Goal: Transaction & Acquisition: Obtain resource

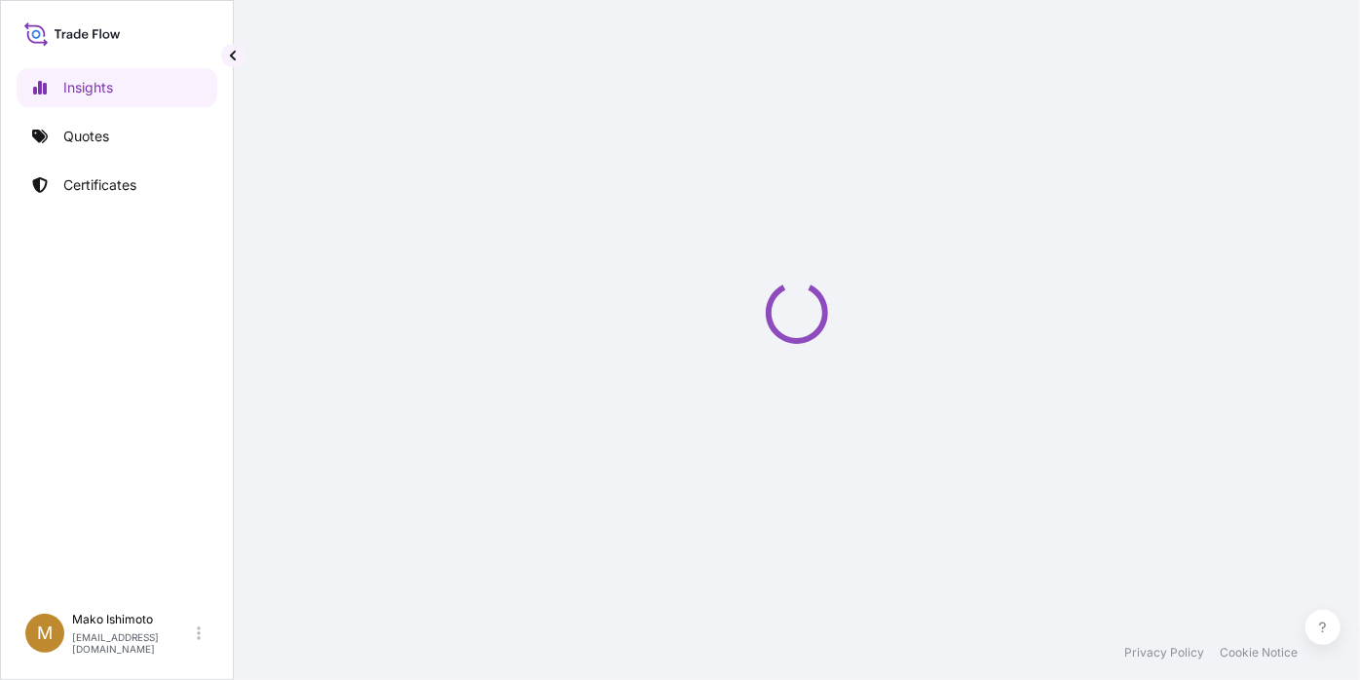
select select "2025"
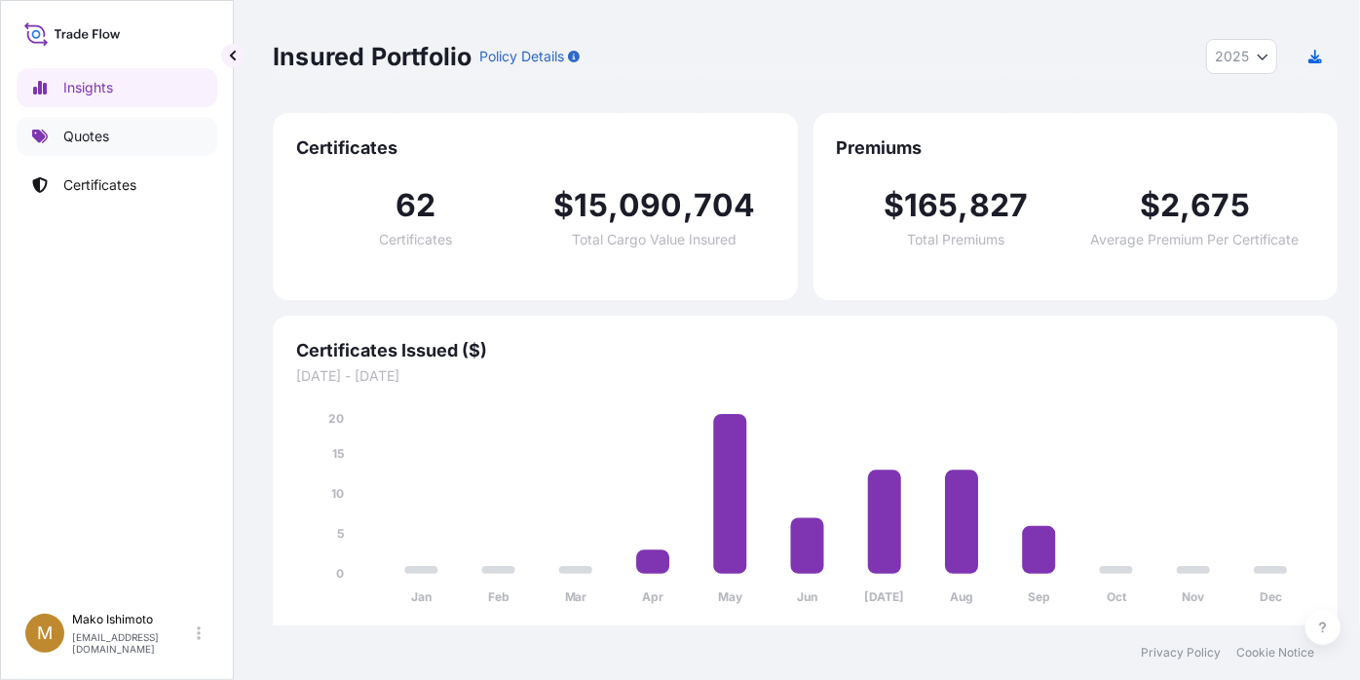
click at [130, 144] on link "Quotes" at bounding box center [117, 136] width 201 height 39
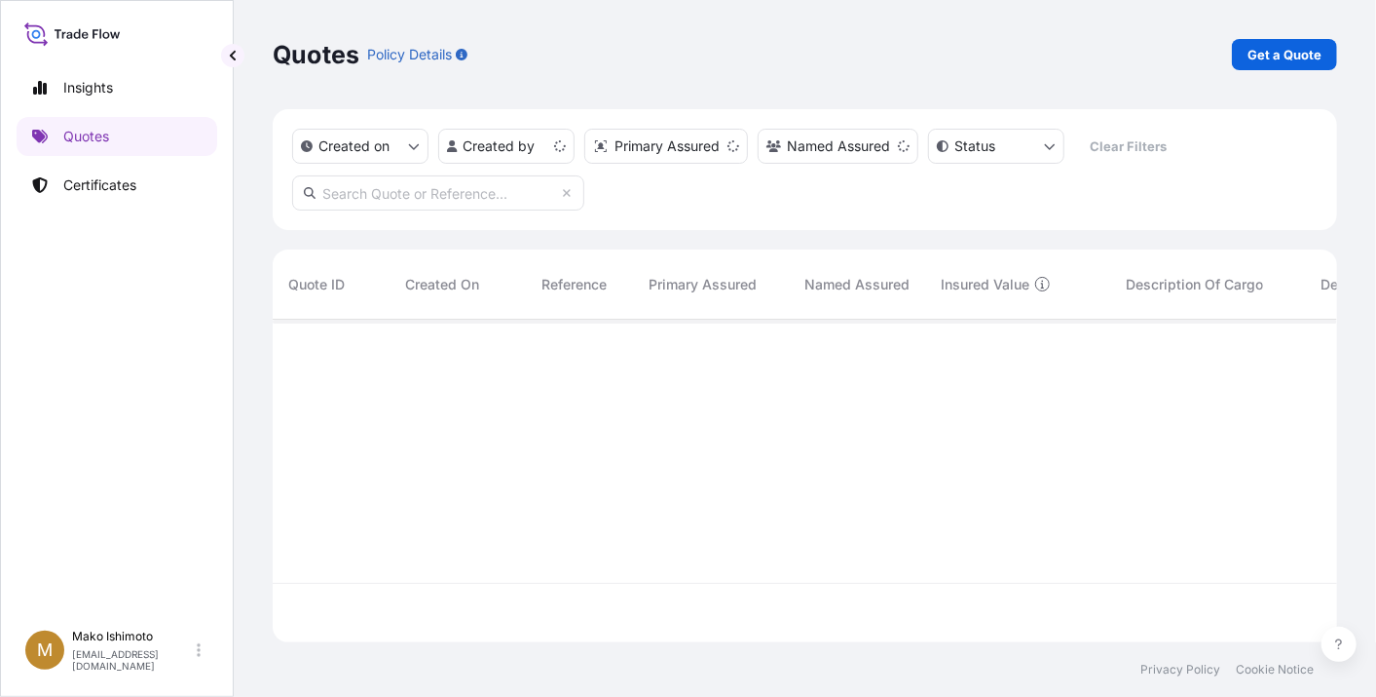
scroll to position [317, 1048]
click at [1280, 47] on p "Get a Quote" at bounding box center [1285, 54] width 74 height 19
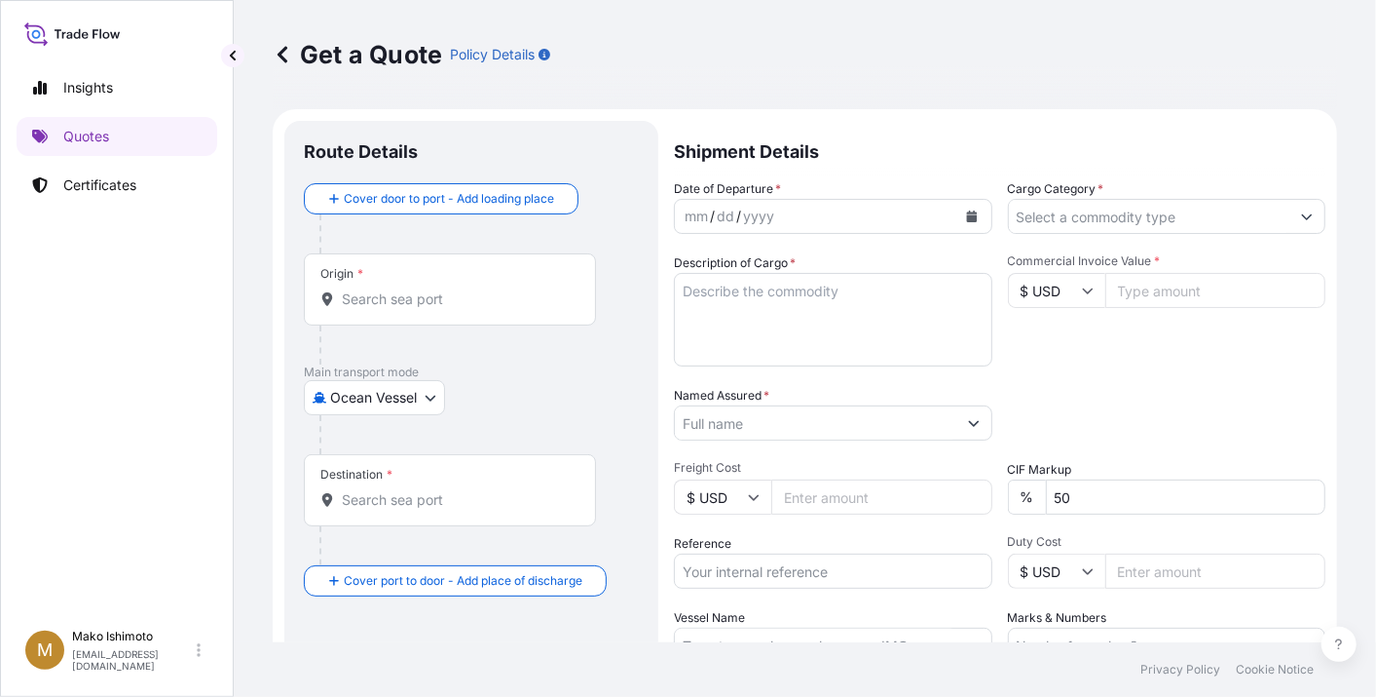
scroll to position [30, 0]
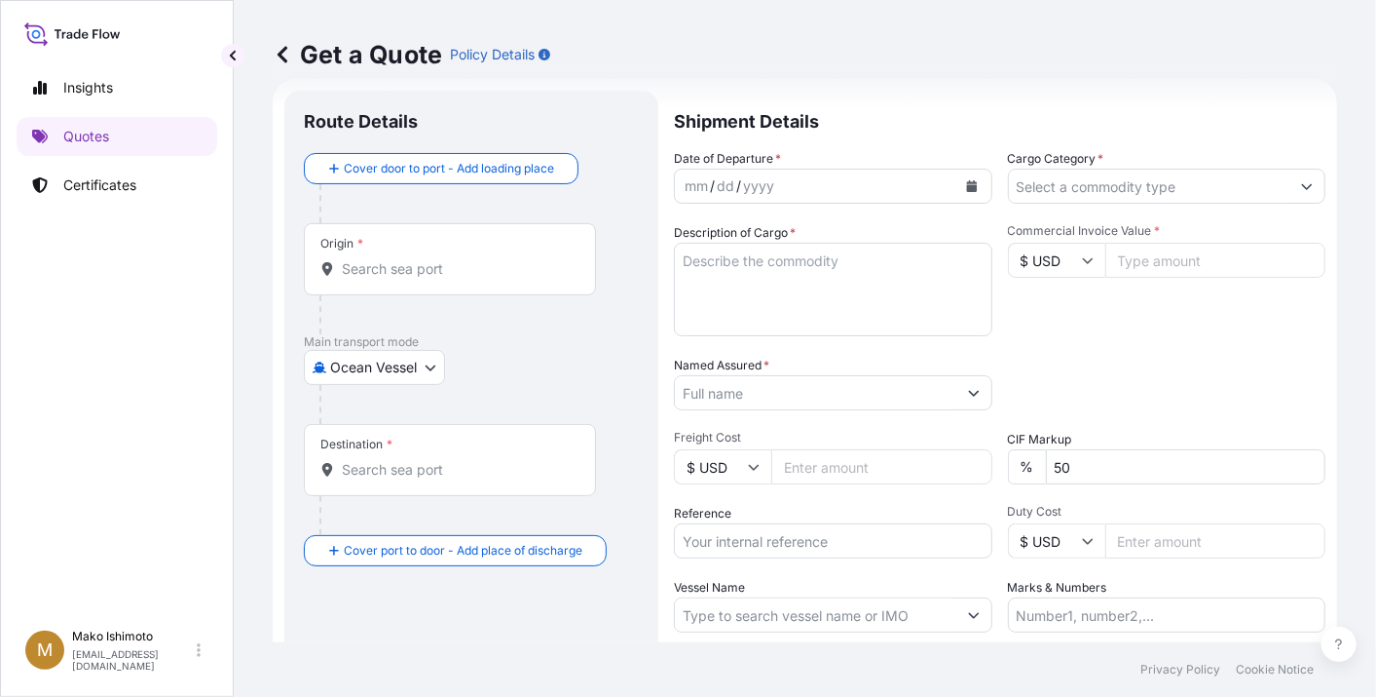
click at [390, 348] on body "Insights Quotes Certificates M Mako Ishimoto mako.ishimoto@mtlo.com Get a Quote…" at bounding box center [688, 348] width 1376 height 697
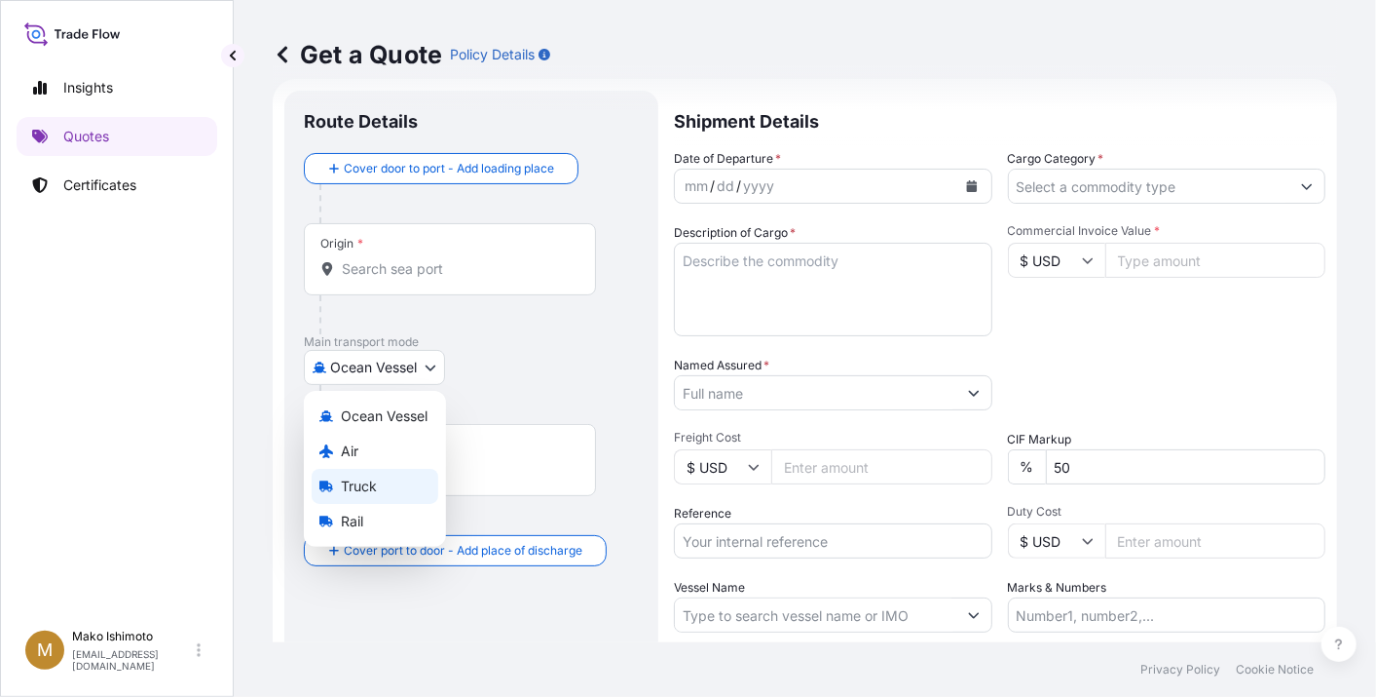
click at [337, 475] on div "Truck" at bounding box center [375, 486] width 127 height 35
select select "Truck"
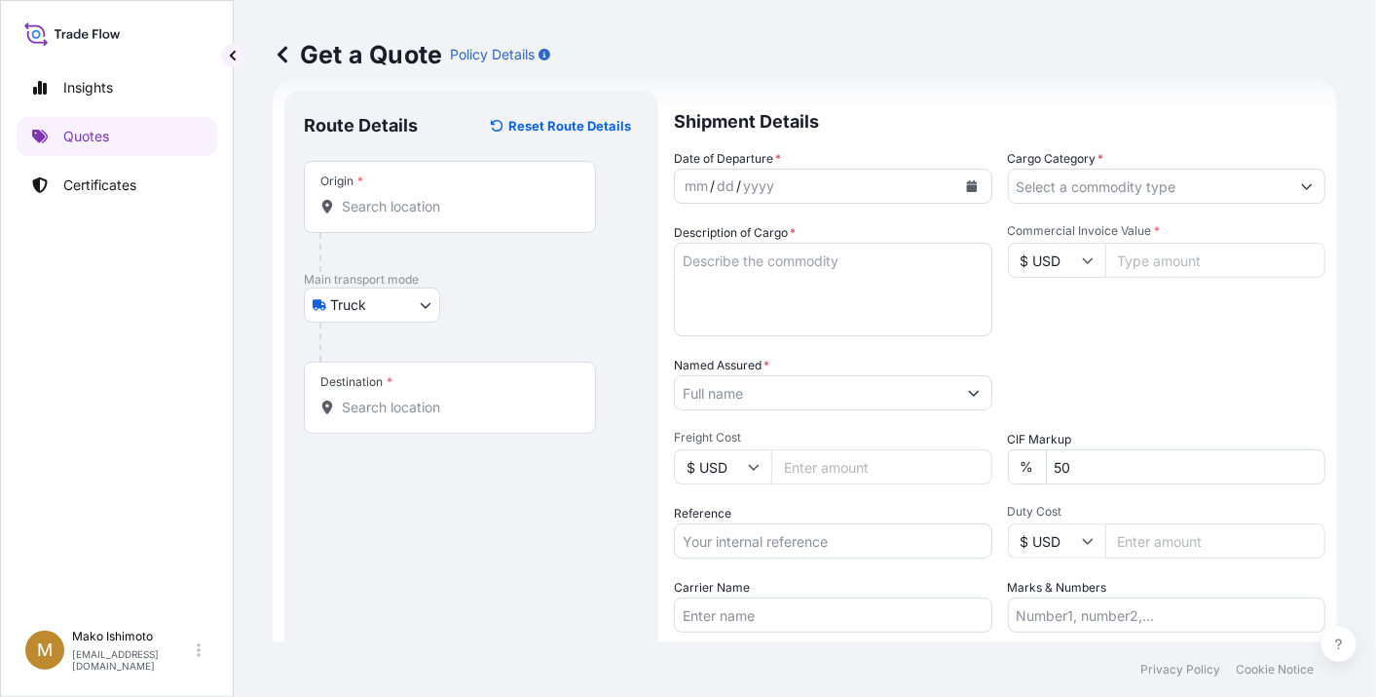
click at [417, 220] on div "Origin *" at bounding box center [450, 197] width 292 height 72
click at [417, 216] on input "Origin *" at bounding box center [457, 206] width 230 height 19
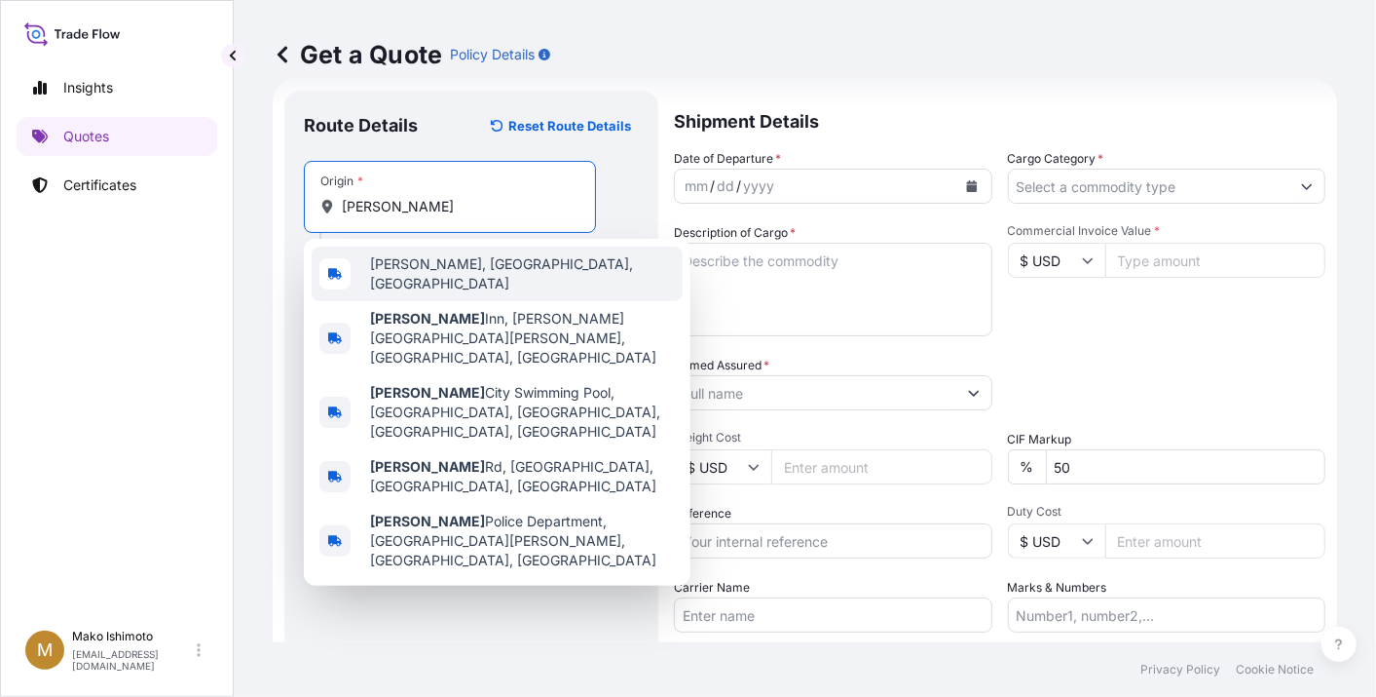
click at [435, 261] on span "Follansbee, WV, USA" at bounding box center [522, 273] width 305 height 39
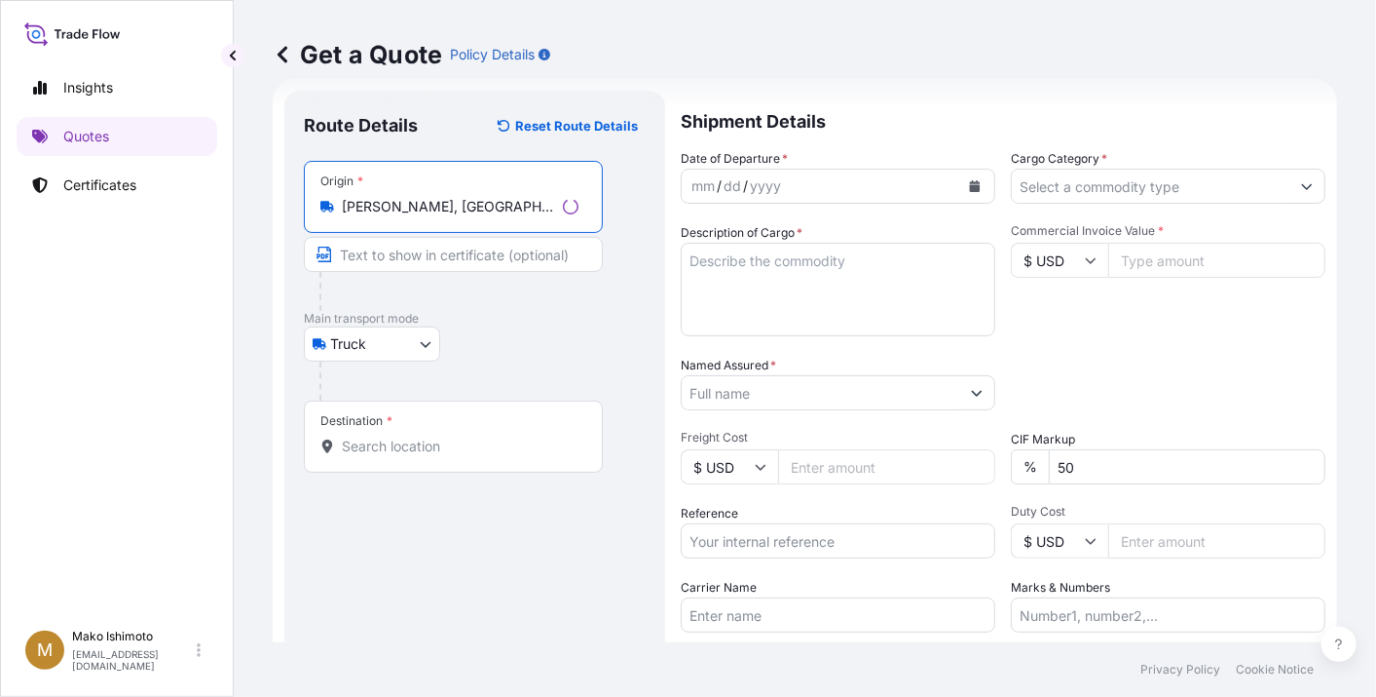
type input "Follansbee, WV, USA"
click at [408, 445] on input "Destination *" at bounding box center [460, 445] width 237 height 19
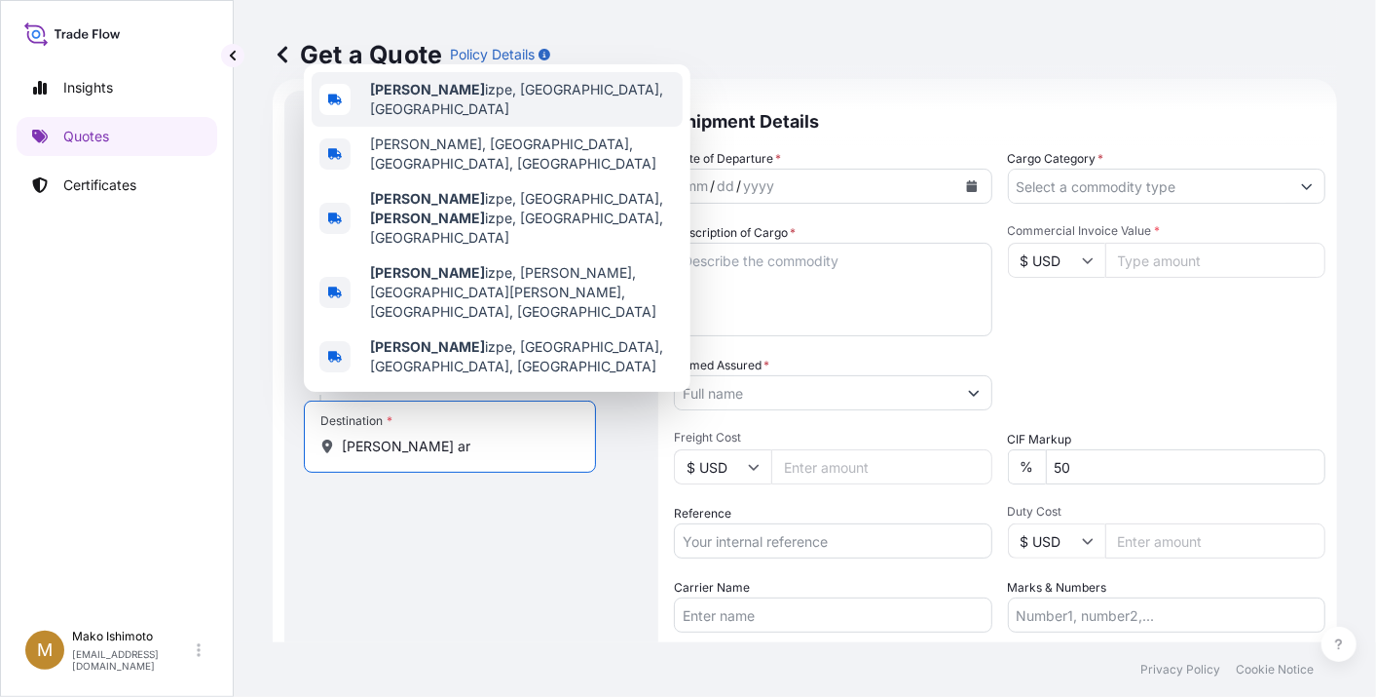
click at [534, 119] on span "Ramos Ar izpe, Coahuila, Mexico" at bounding box center [522, 99] width 305 height 39
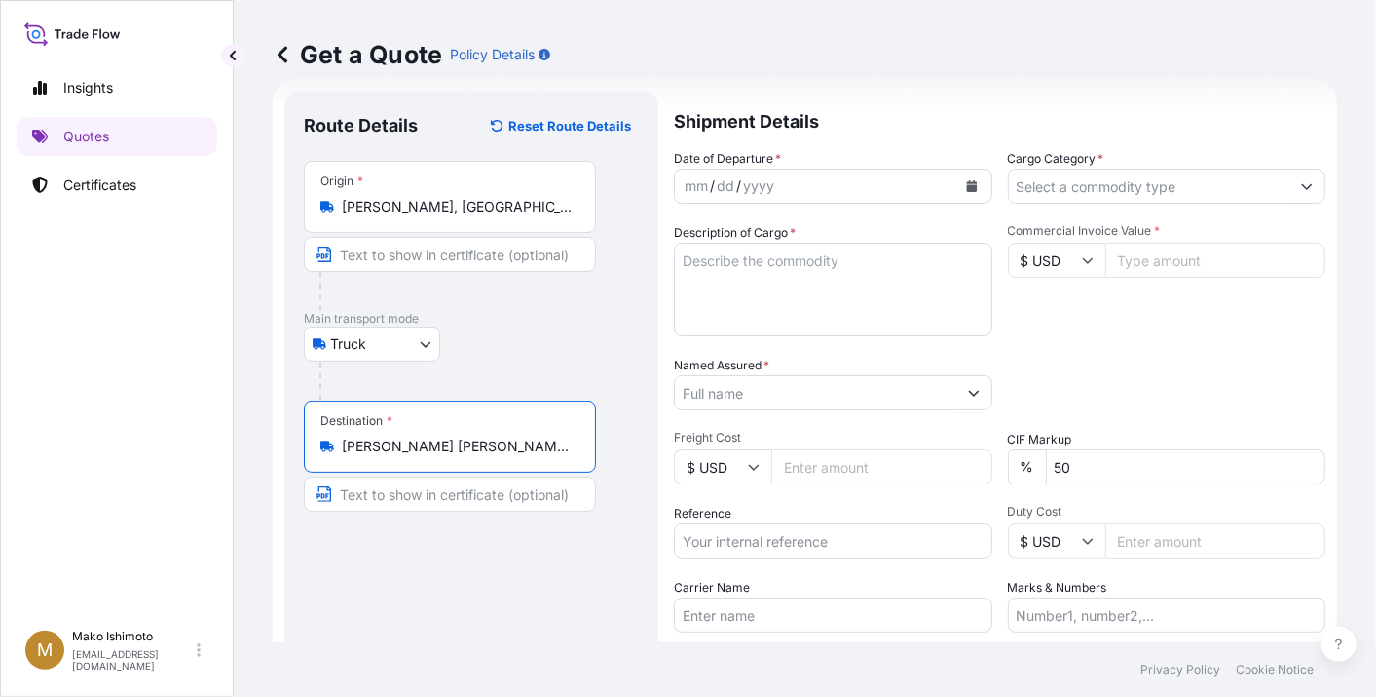
type input "Ramos Arizpe, Coahuila, Mexico"
click at [971, 189] on button "Calendar" at bounding box center [972, 185] width 31 height 31
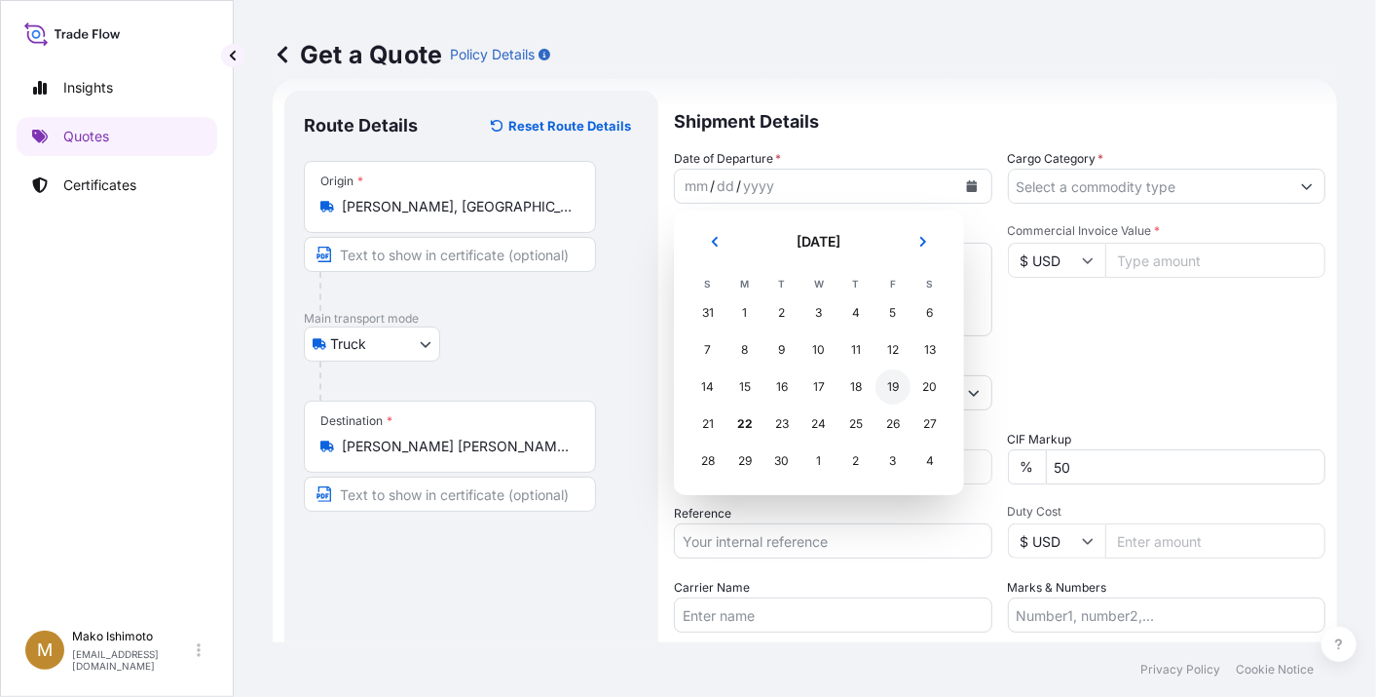
click at [883, 384] on div "19" at bounding box center [893, 386] width 35 height 35
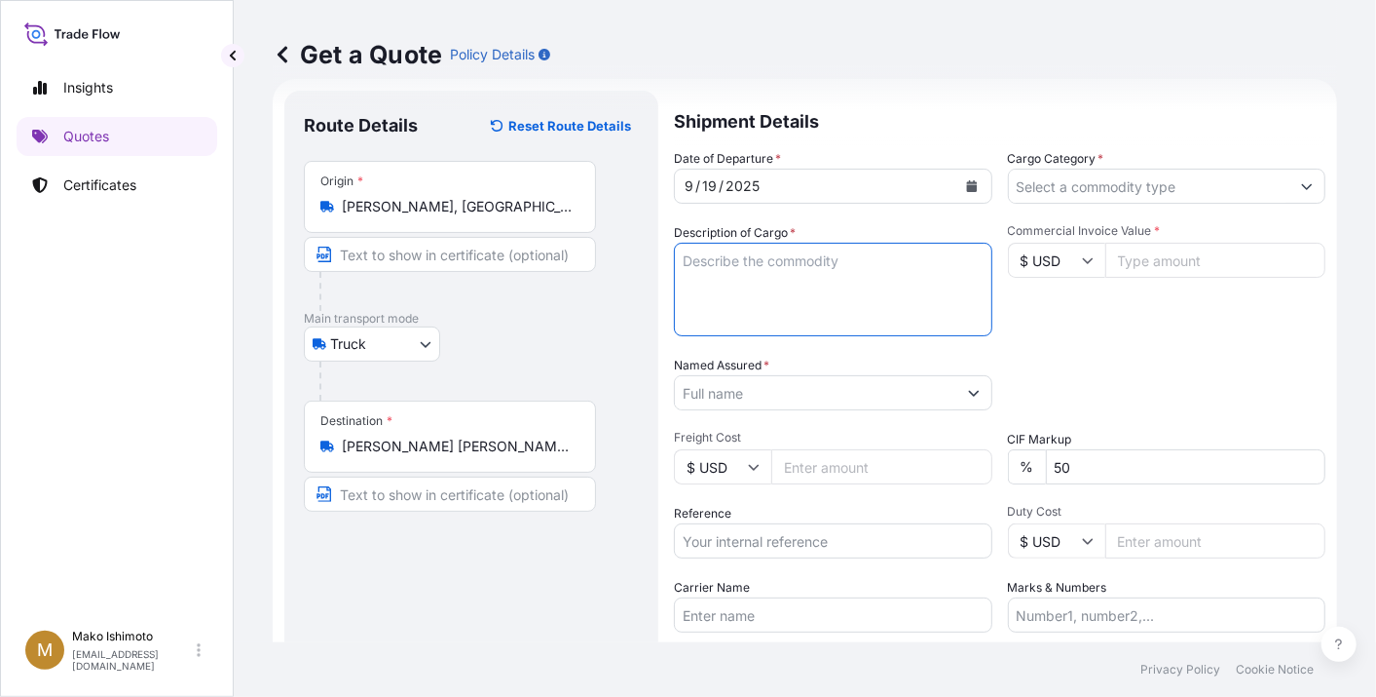
click at [814, 278] on textarea "Description of Cargo *" at bounding box center [833, 290] width 319 height 94
click at [790, 390] on input "Named Assured *" at bounding box center [811, 392] width 273 height 35
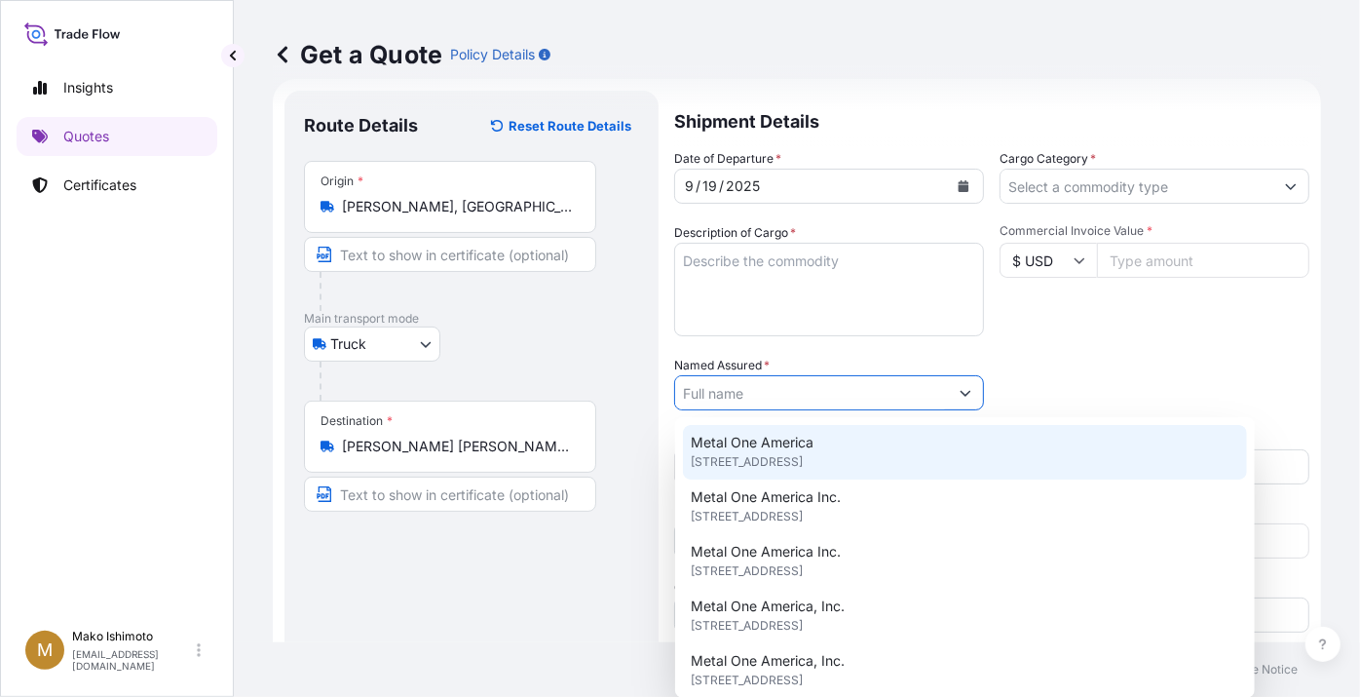
click at [787, 462] on span "6250 N. River Road, Suite 2055, 60018, Rosemont, United States of America" at bounding box center [747, 461] width 112 height 19
type input "Metal One America"
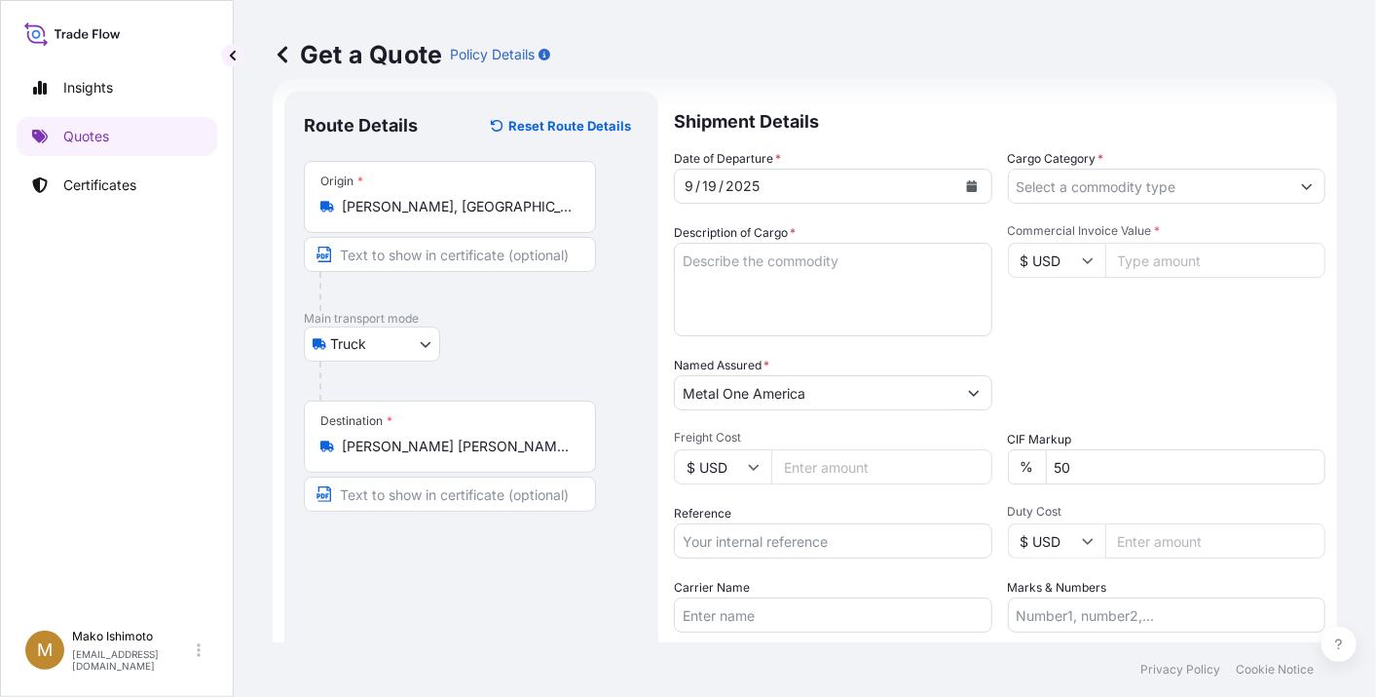
click at [793, 463] on input "Freight Cost" at bounding box center [882, 466] width 221 height 35
type input "5850"
click at [820, 212] on div "Date of Departure * 9 / 19 / 2025 Cargo Category * Description of Cargo * Comme…" at bounding box center [1000, 390] width 652 height 483
click at [816, 251] on textarea "Description of Cargo *" at bounding box center [833, 290] width 319 height 94
click at [814, 261] on textarea "Description of Cargo *" at bounding box center [833, 290] width 319 height 94
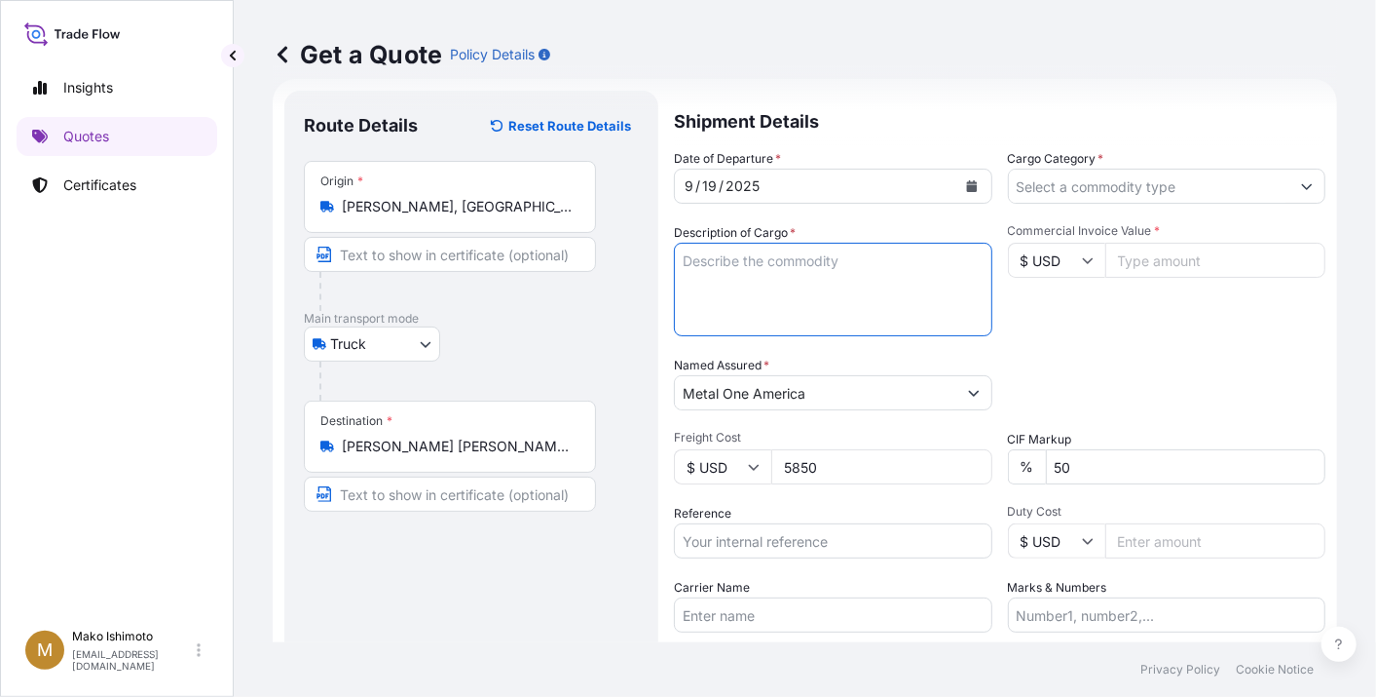
paste textarea "STEEL SHEET HOT DIPPED IN ZINC, ALUMINUM AND MAGNESIUM IN COIL FORM"
paste textarea "1408706"
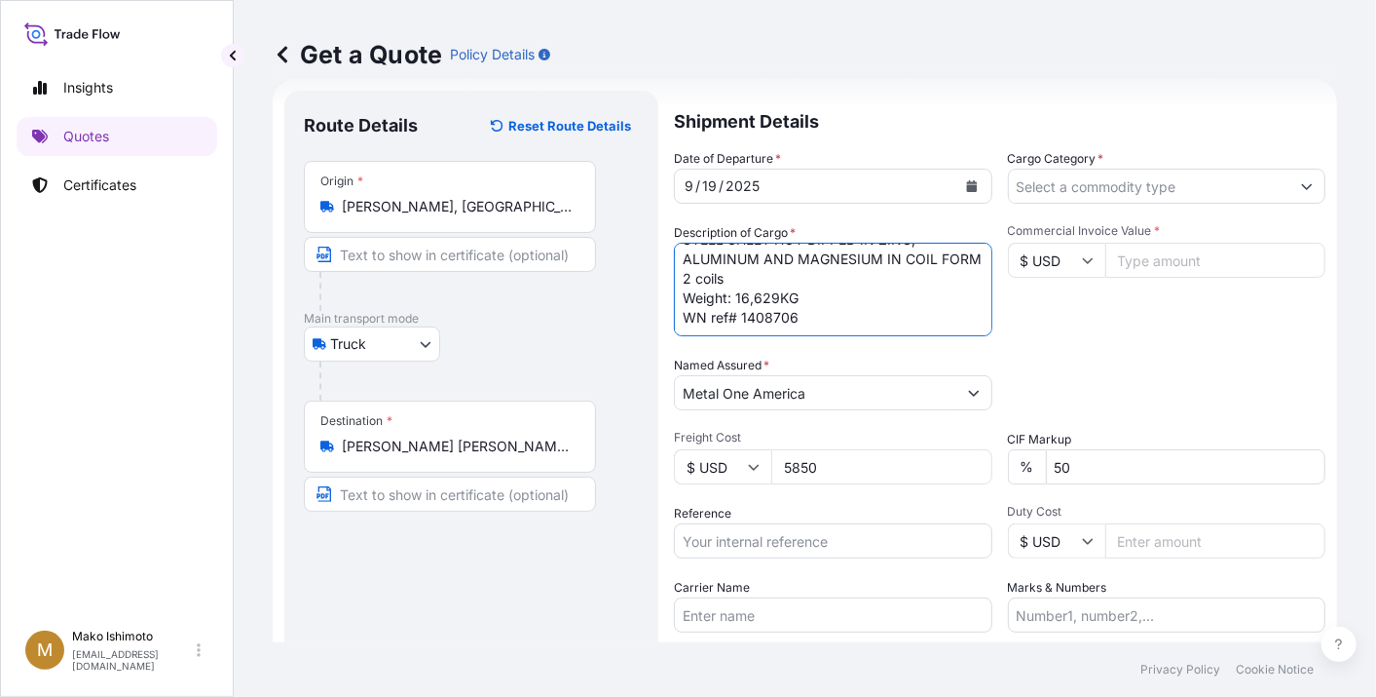
type textarea "STEEL SHEET HOT DIPPED IN ZINC, ALUMINUM AND MAGNESIUM IN COIL FORM 2 coils Wei…"
click at [787, 544] on input "Reference" at bounding box center [833, 540] width 319 height 35
paste input "00334593"
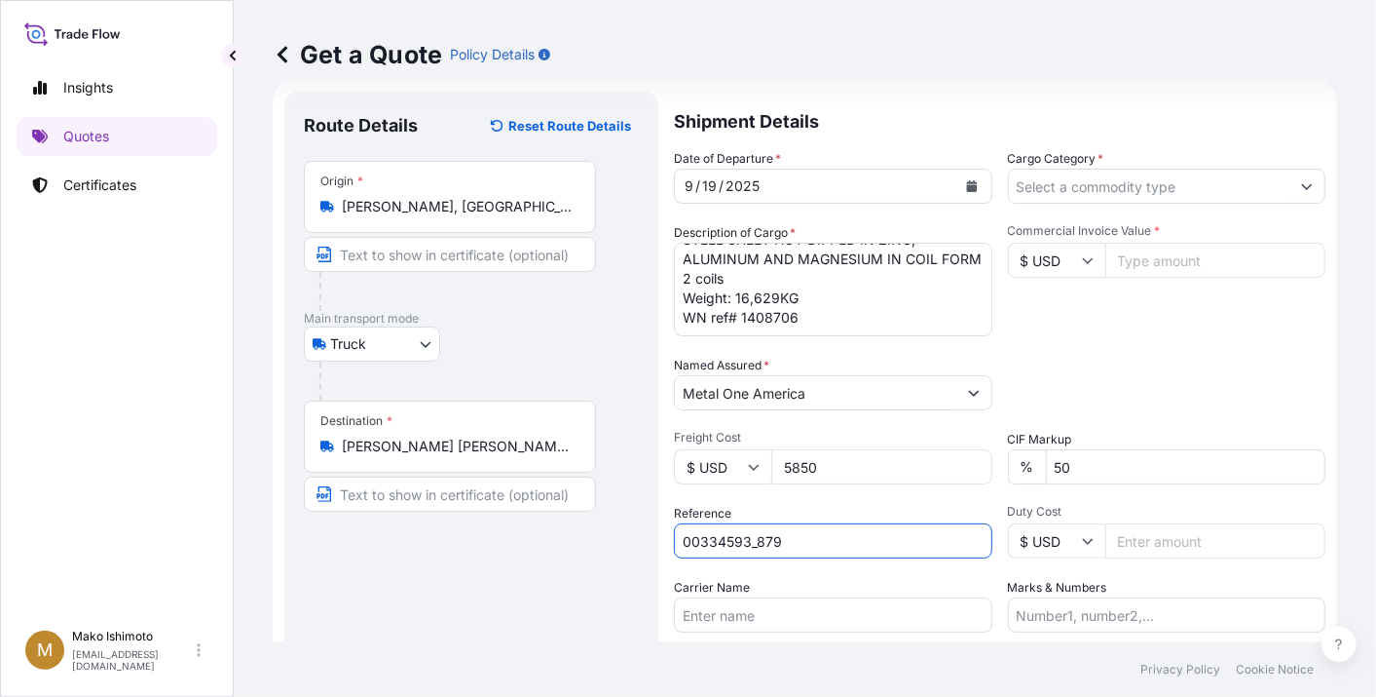
type input "00334593_879"
click at [724, 626] on input "Carrier Name" at bounding box center [833, 614] width 319 height 35
type input "PGT"
click at [1073, 181] on input "Cargo Category *" at bounding box center [1150, 186] width 282 height 35
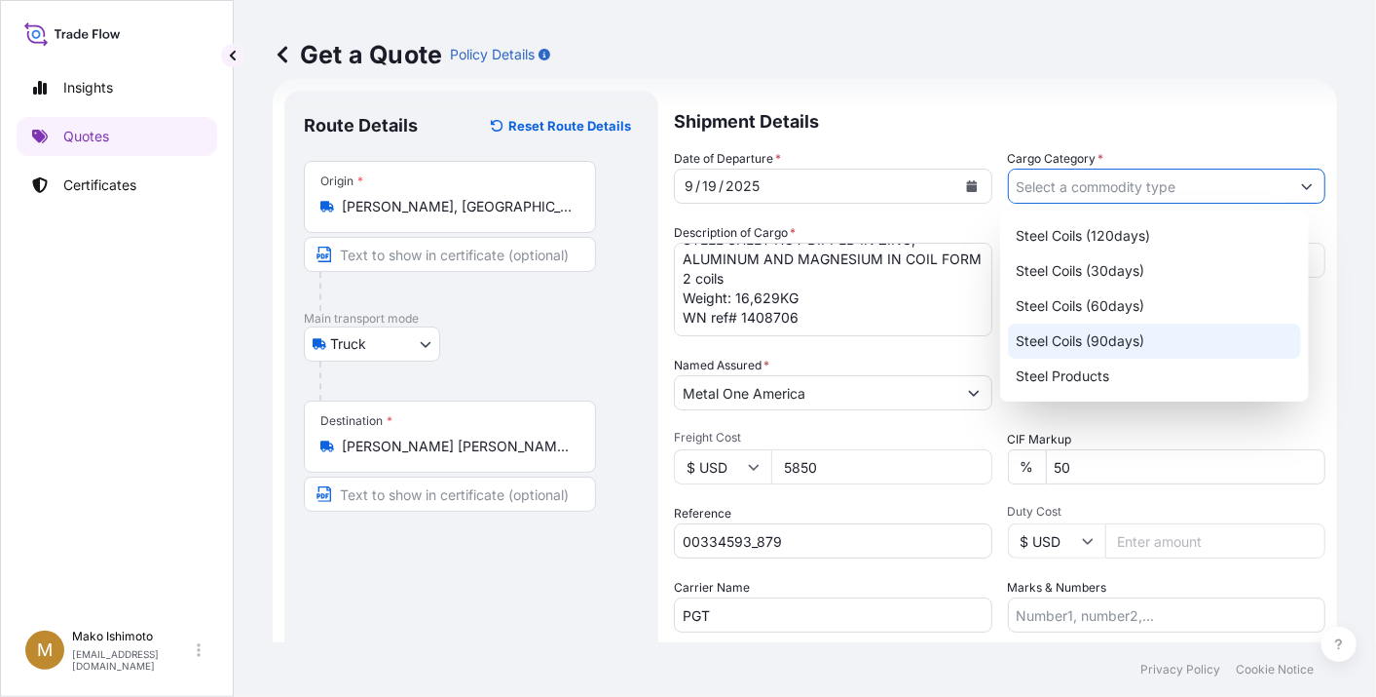
click at [1070, 325] on div "Steel Coils (90days)" at bounding box center [1154, 340] width 293 height 35
type input "Steel Coils (90days)"
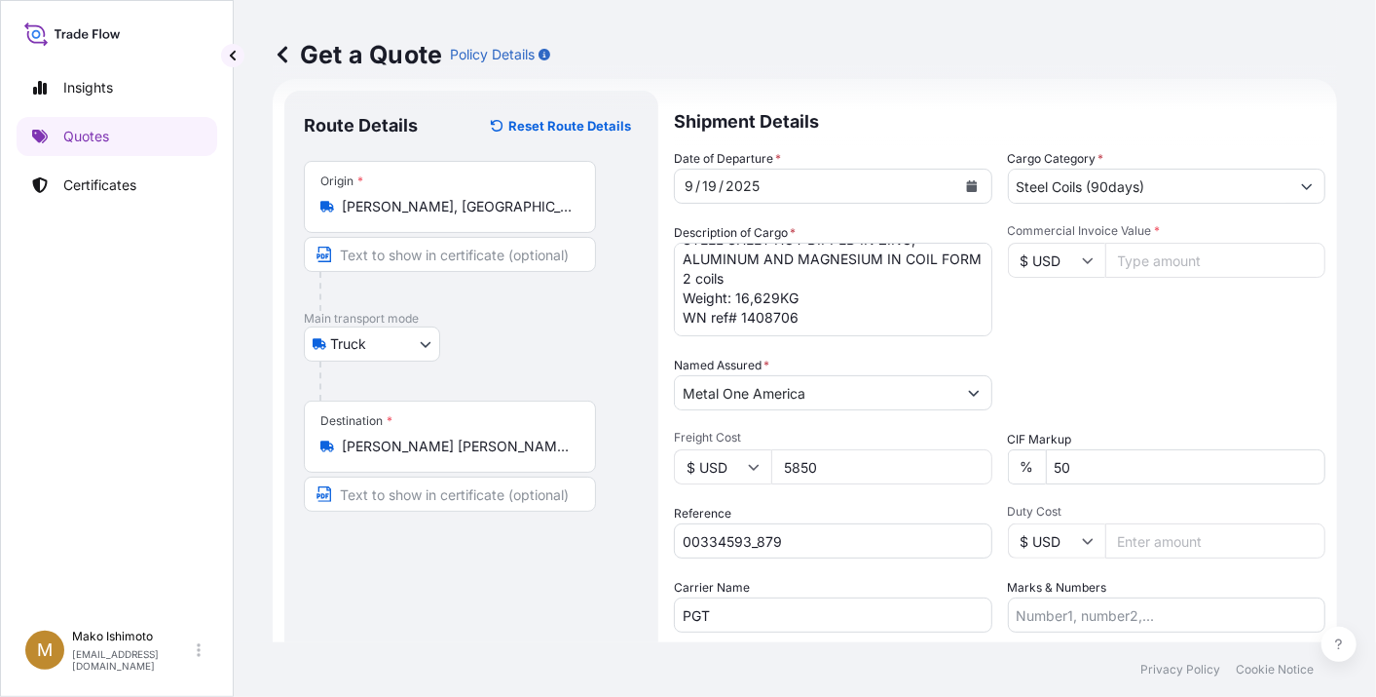
click at [1128, 256] on input "Commercial Invoice Value *" at bounding box center [1216, 260] width 221 height 35
paste input "28963.5"
type input "28963.5"
click at [1121, 328] on div "Commercial Invoice Value * $ USD 28963.5" at bounding box center [1167, 279] width 319 height 113
click at [1110, 472] on input "50" at bounding box center [1186, 466] width 281 height 35
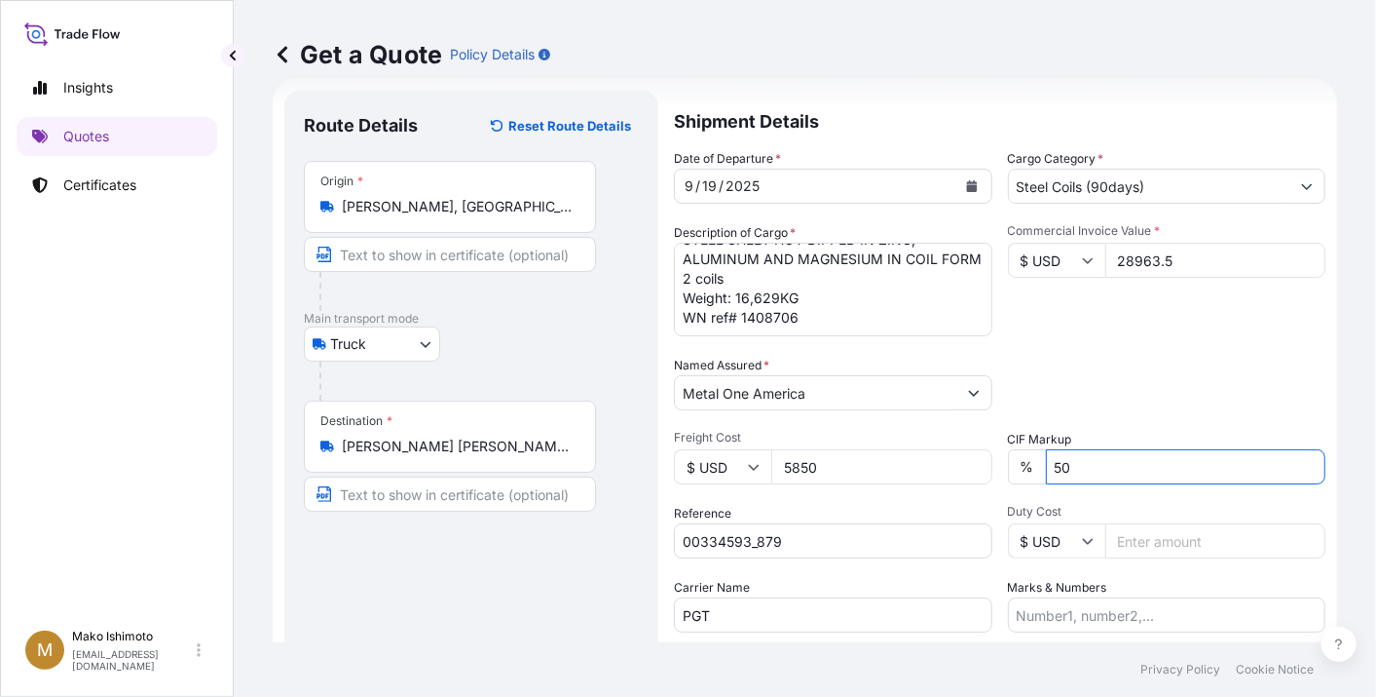
type input "5"
type input "26"
click at [1165, 387] on div "Packing Category Type to search a container mode Please select a primary mode o…" at bounding box center [1167, 383] width 319 height 55
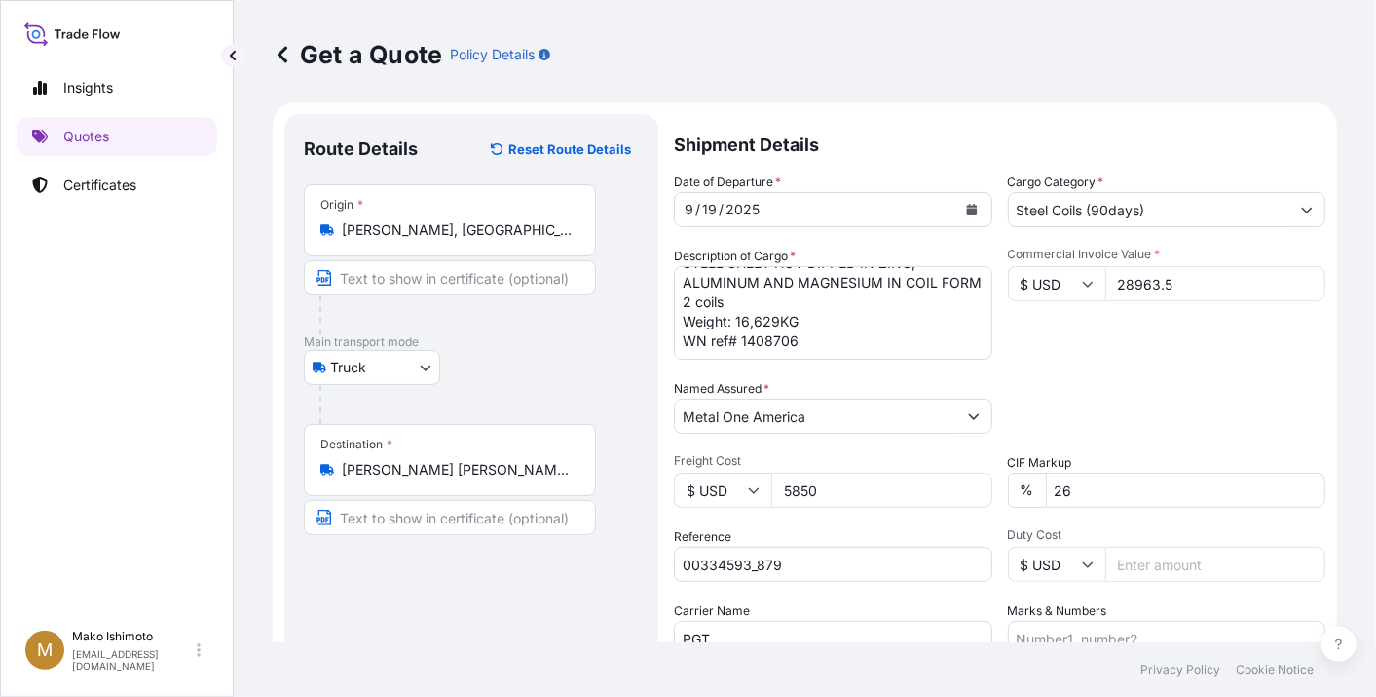
scroll to position [0, 0]
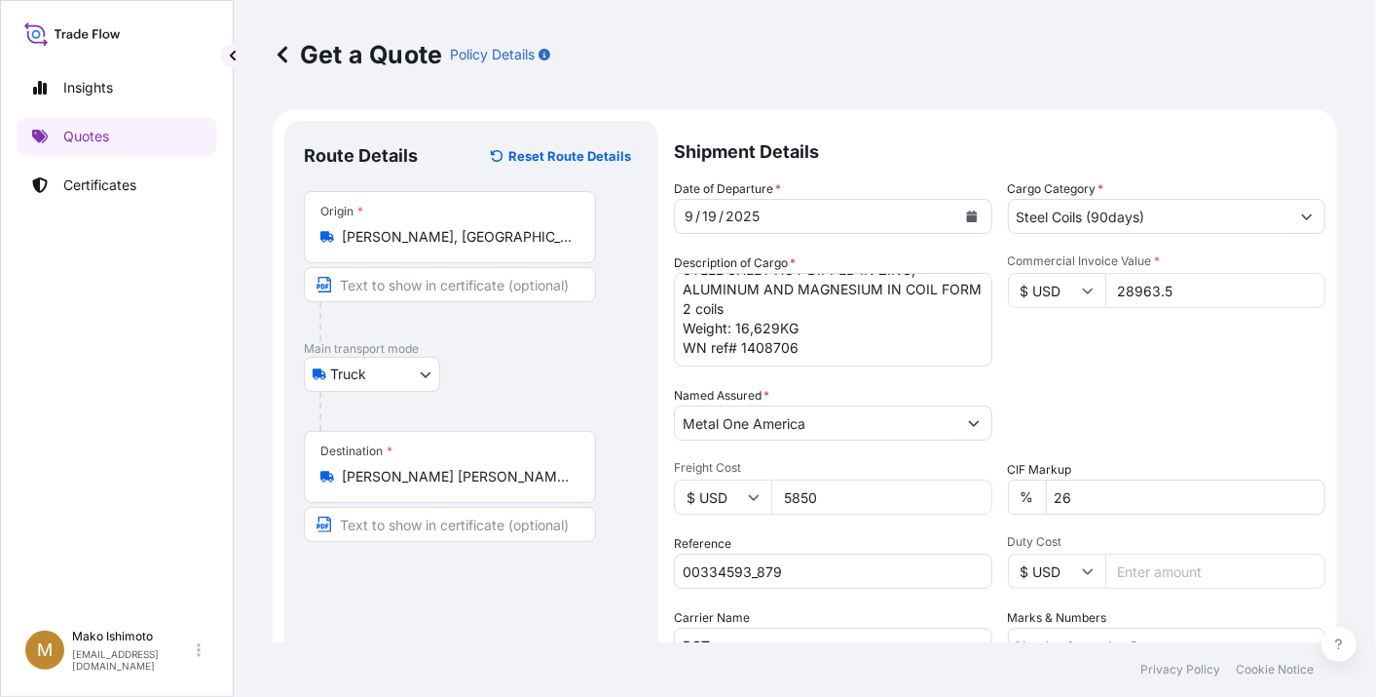
drag, startPoint x: 1162, startPoint y: 289, endPoint x: 1080, endPoint y: 310, distance: 84.3
click at [1084, 289] on div "$ USD 28963.5" at bounding box center [1167, 290] width 319 height 35
paste input "311"
type input "23113.5"
click at [1132, 373] on div "Date of Departure * 9 / 19 / 2025 Cargo Category * Steel Coils (90days) Descrip…" at bounding box center [1000, 420] width 652 height 483
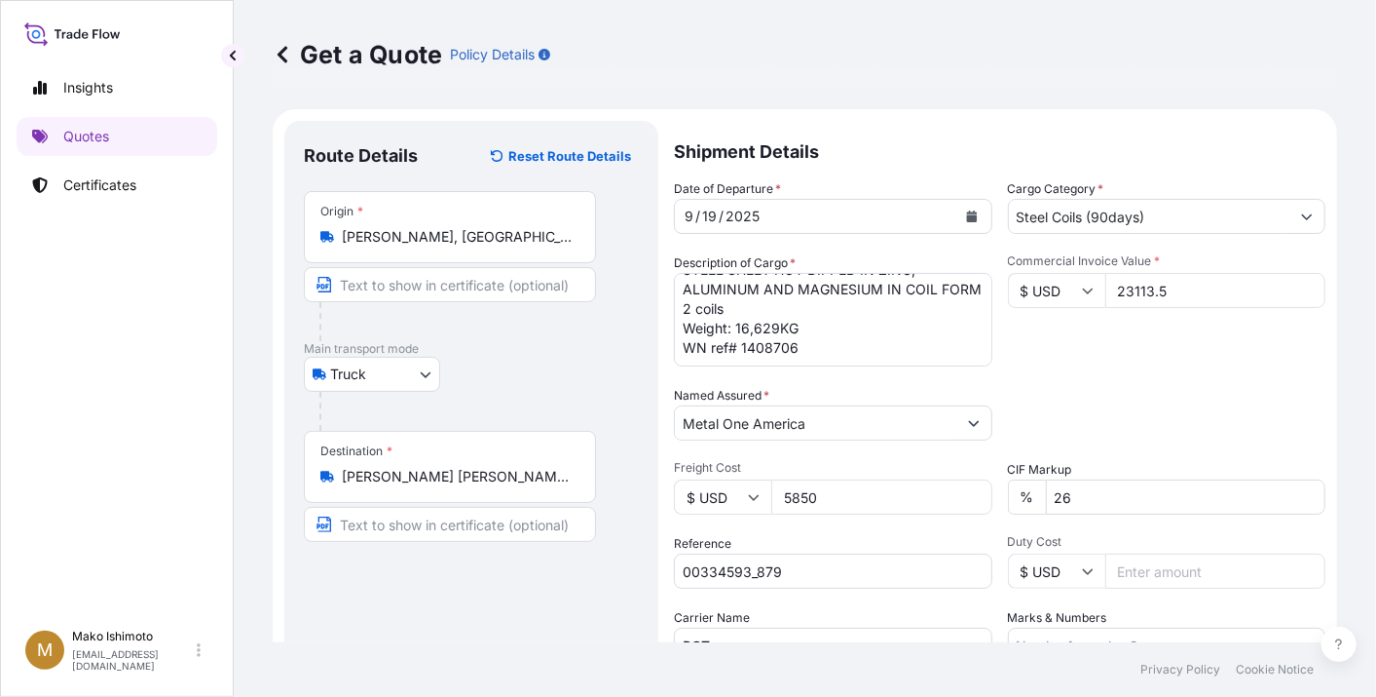
click at [1128, 371] on div "Date of Departure * 9 / 19 / 2025 Cargo Category * Steel Coils (90days) Descrip…" at bounding box center [1000, 420] width 652 height 483
click at [1119, 381] on div "Date of Departure * 9 / 19 / 2025 Cargo Category * Steel Coils (90days) Descrip…" at bounding box center [1000, 420] width 652 height 483
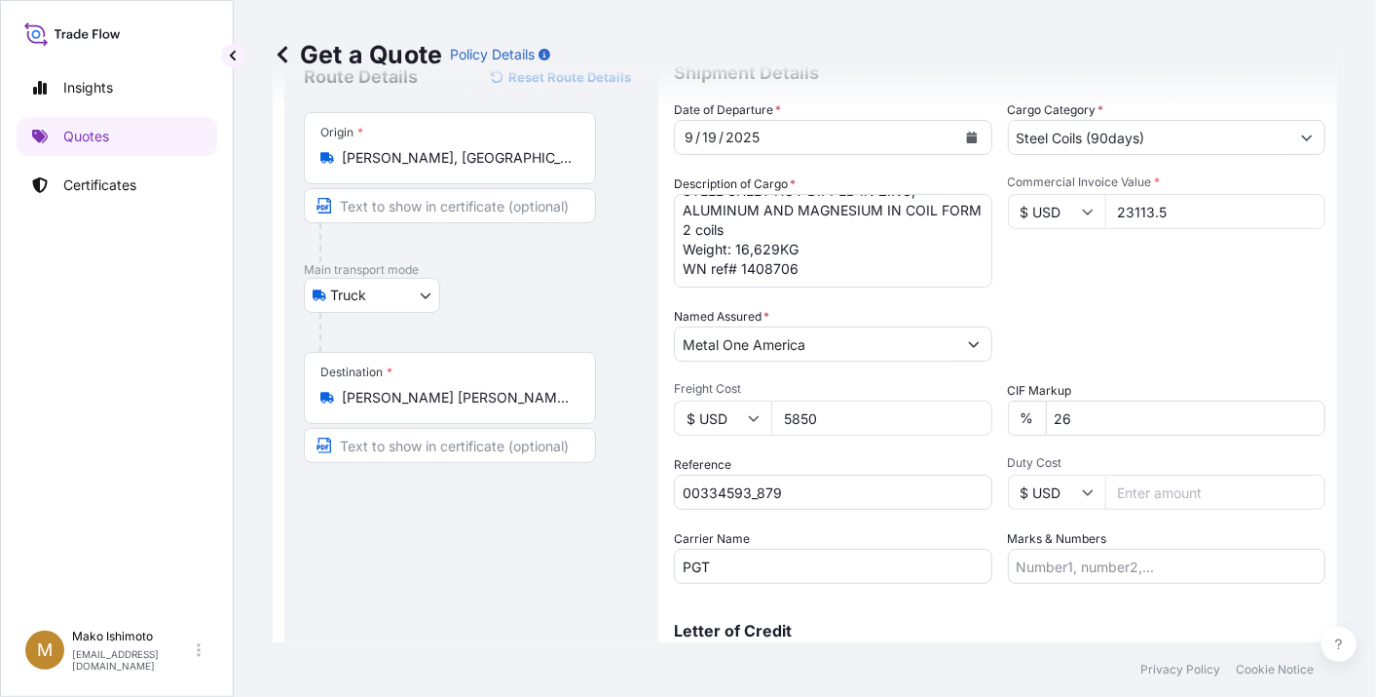
scroll to position [108, 0]
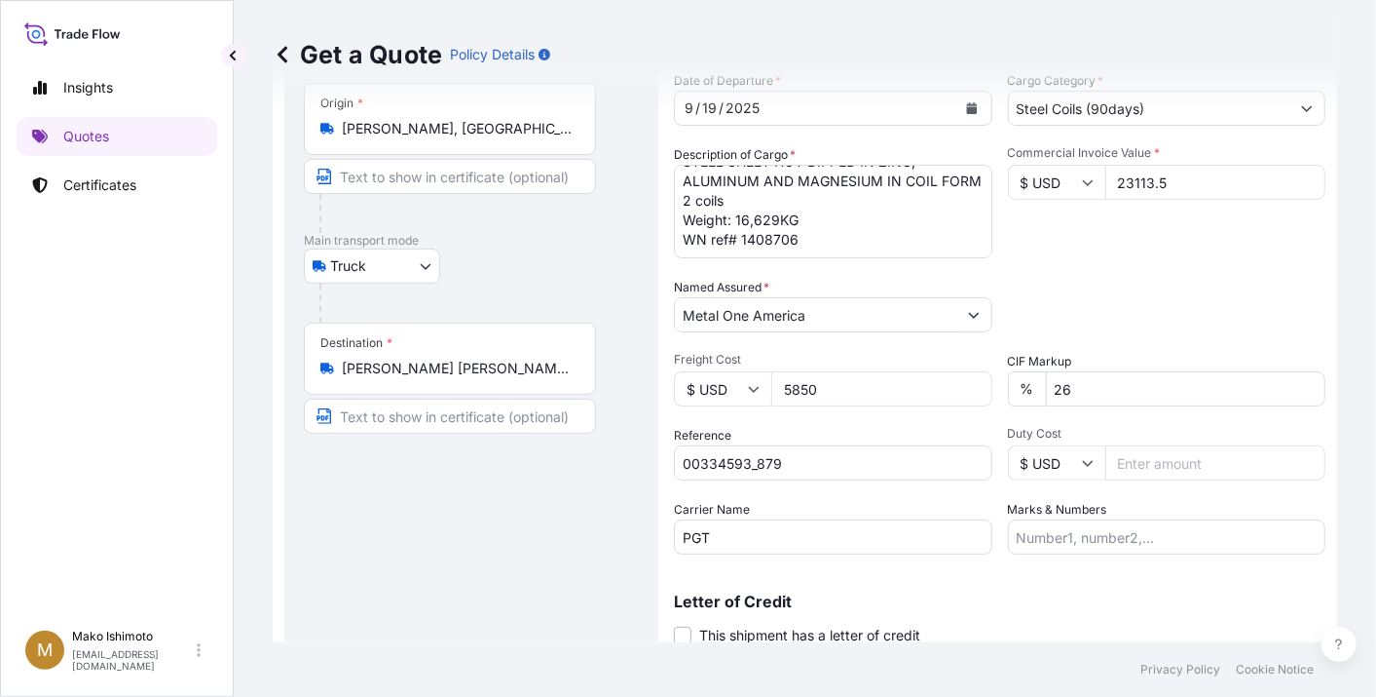
click at [956, 495] on div "Date of Departure * 9 / 19 / 2025 Cargo Category * Steel Coils (90days) Descrip…" at bounding box center [1000, 312] width 652 height 483
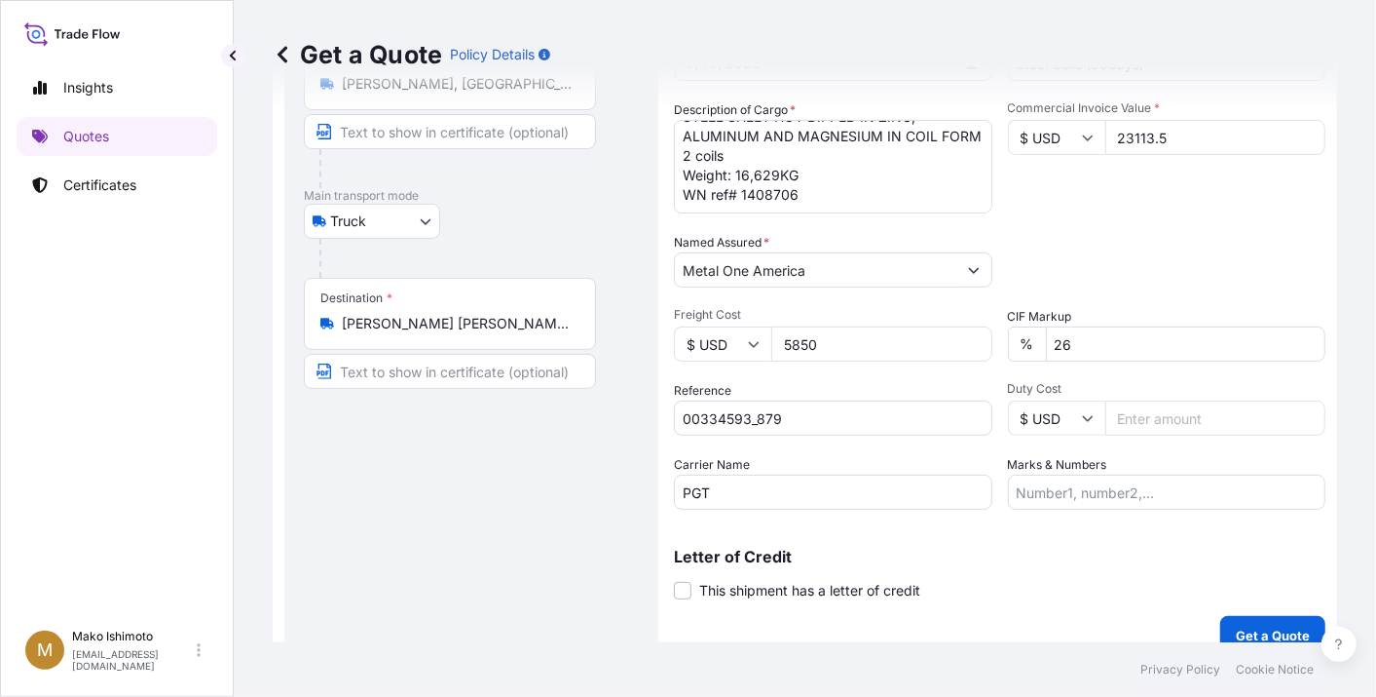
scroll to position [176, 0]
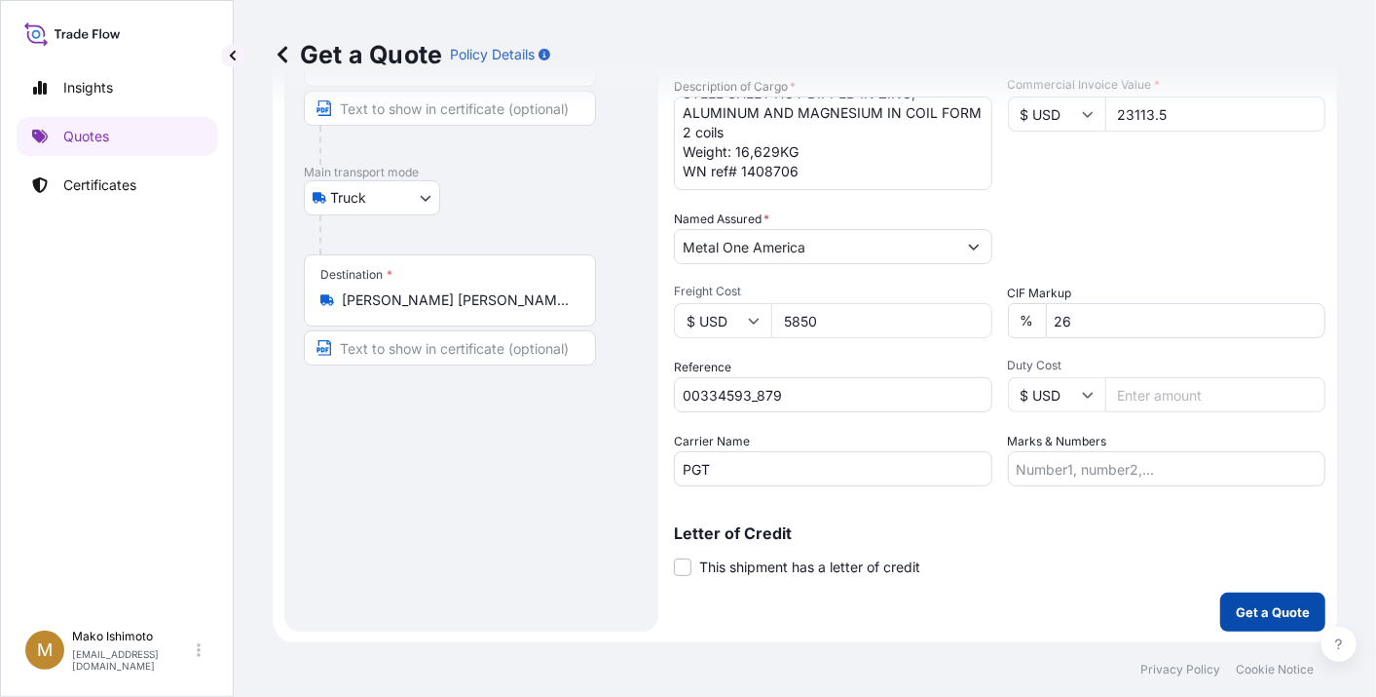
click at [1236, 603] on p "Get a Quote" at bounding box center [1273, 611] width 74 height 19
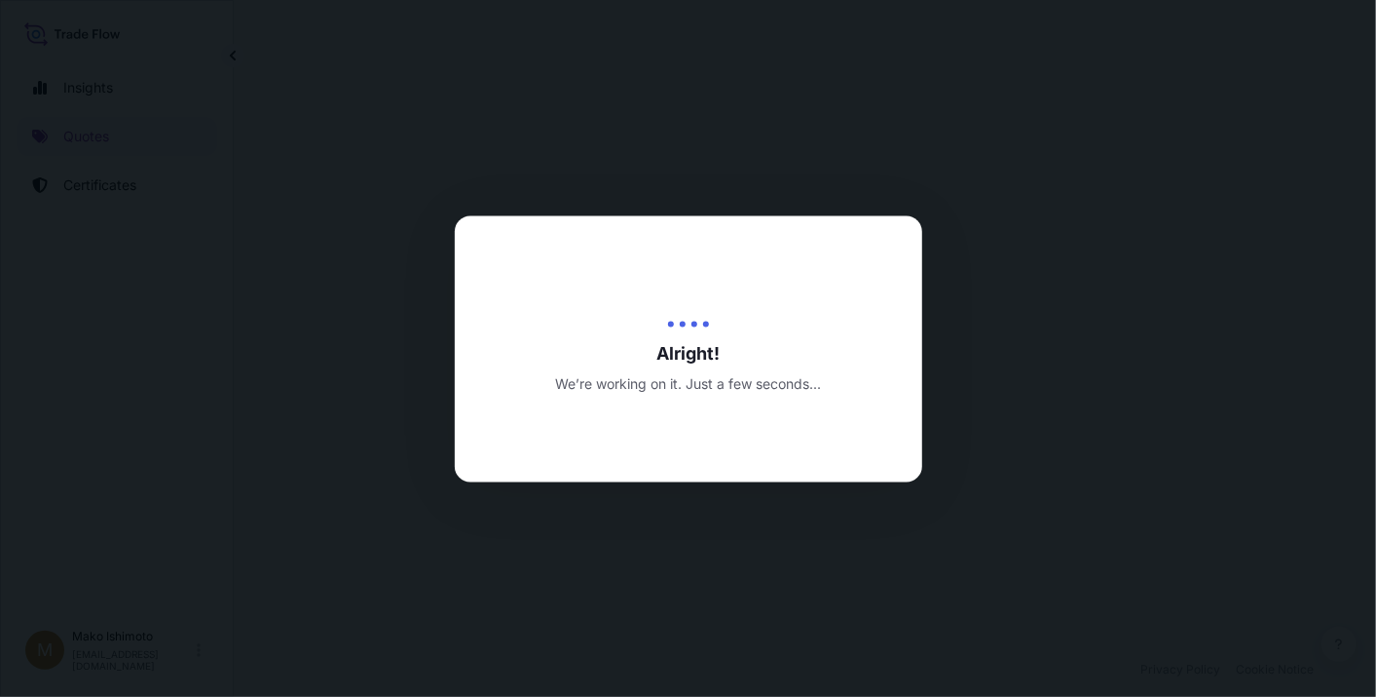
select select "Truck"
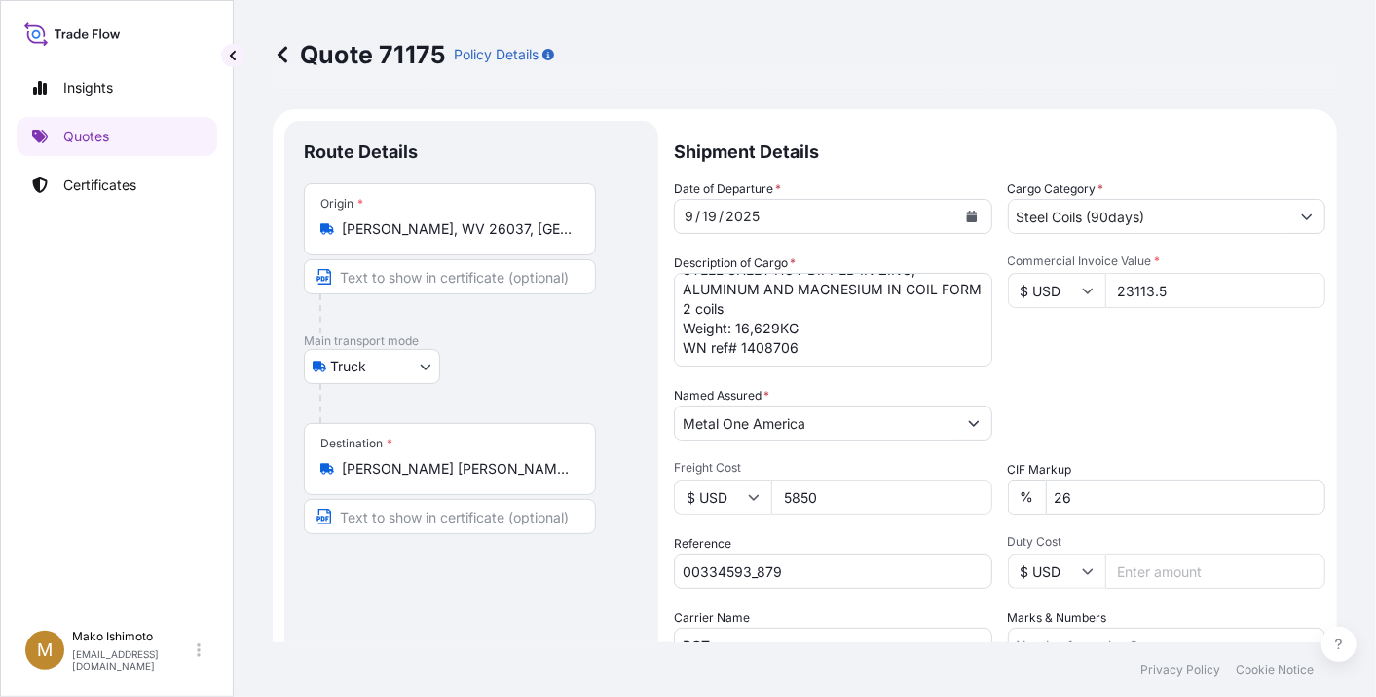
click at [1086, 373] on div "Date of Departure * 9 / 19 / 2025 Cargo Category * Steel Coils (90days) Descrip…" at bounding box center [1000, 420] width 652 height 483
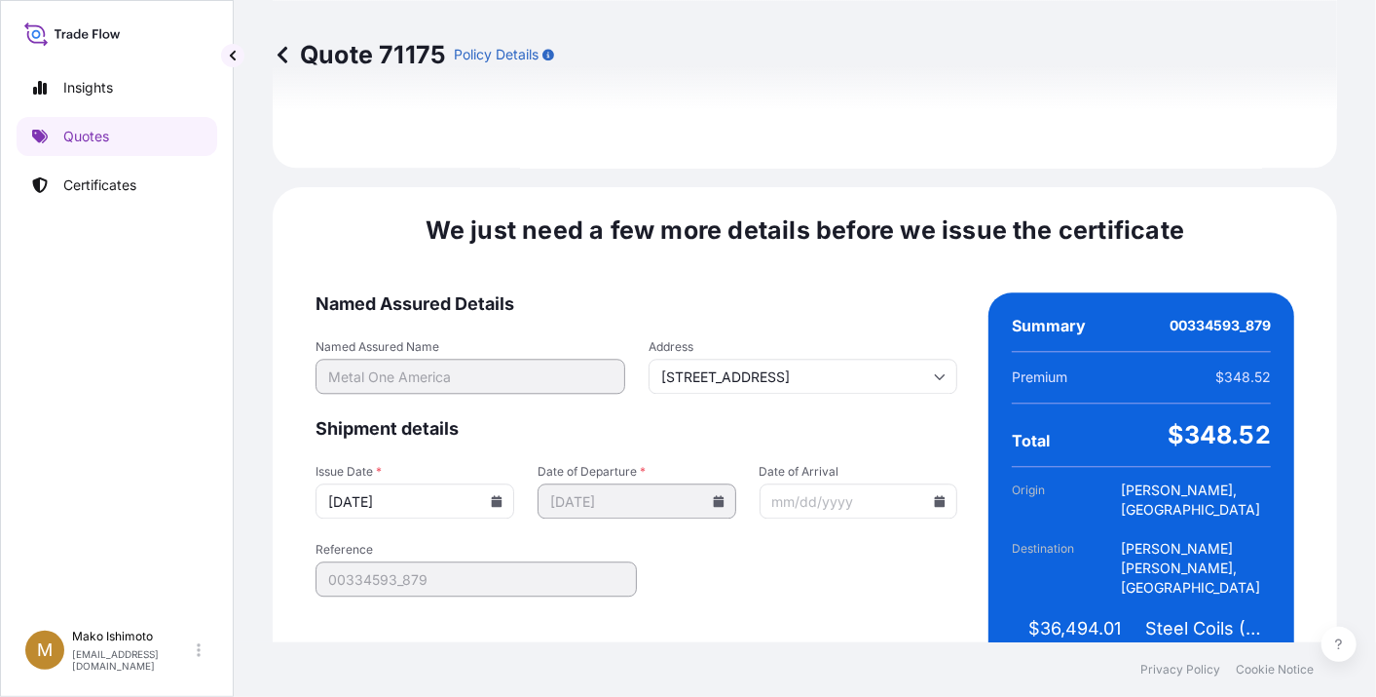
scroll to position [2554, 0]
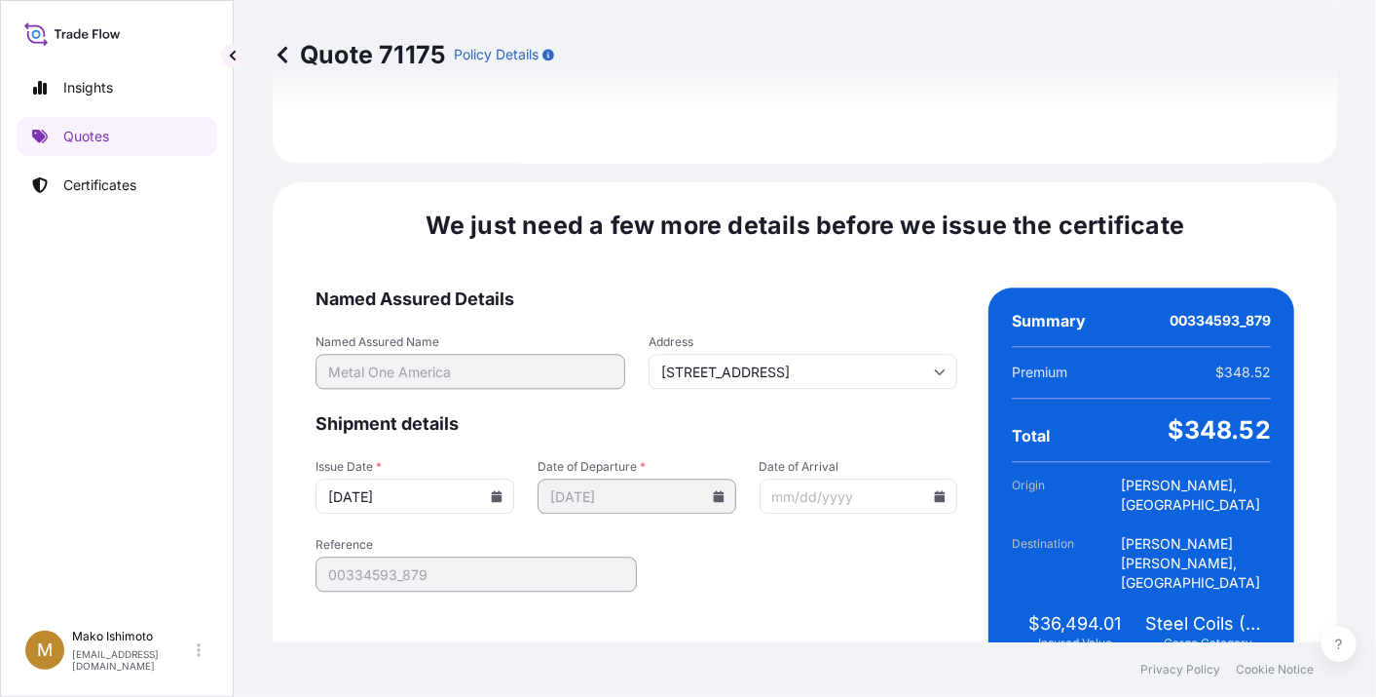
click at [492, 490] on icon at bounding box center [497, 496] width 11 height 12
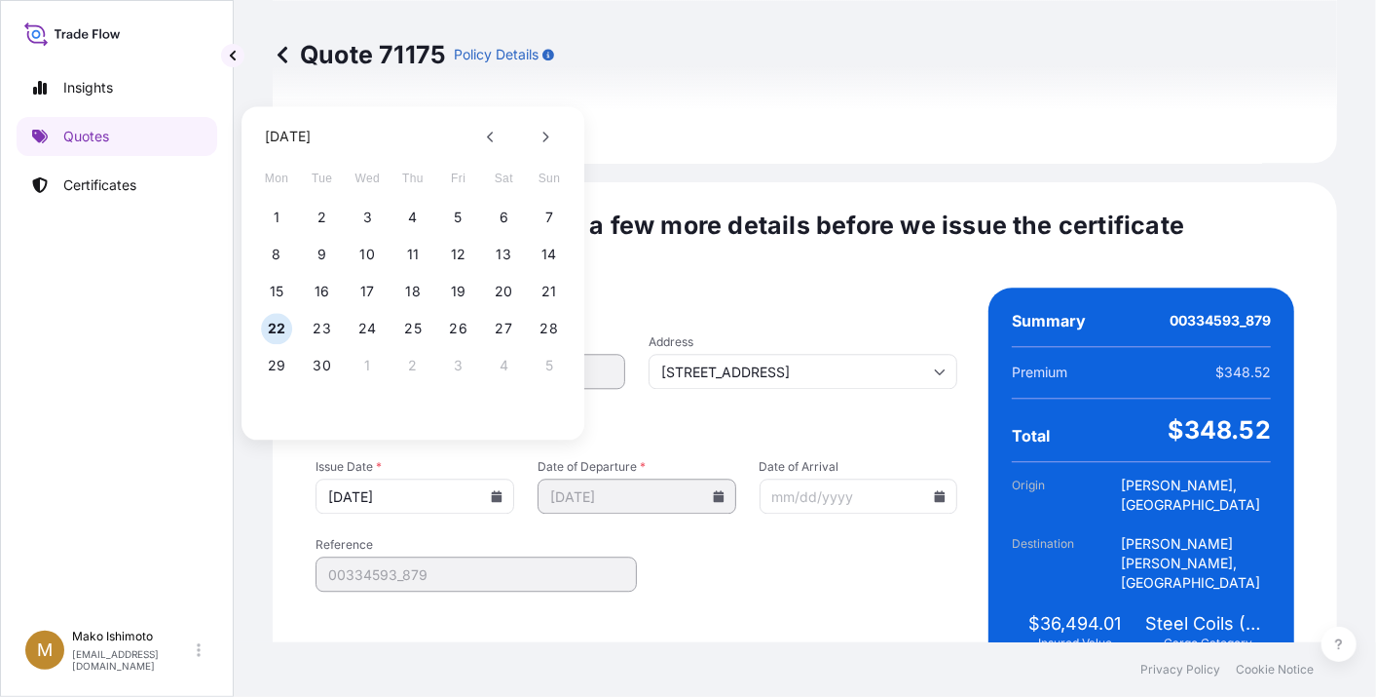
click at [659, 511] on form "Named Assured Details Named Assured Name Metal One America Address 6250 N. Rive…" at bounding box center [637, 480] width 642 height 387
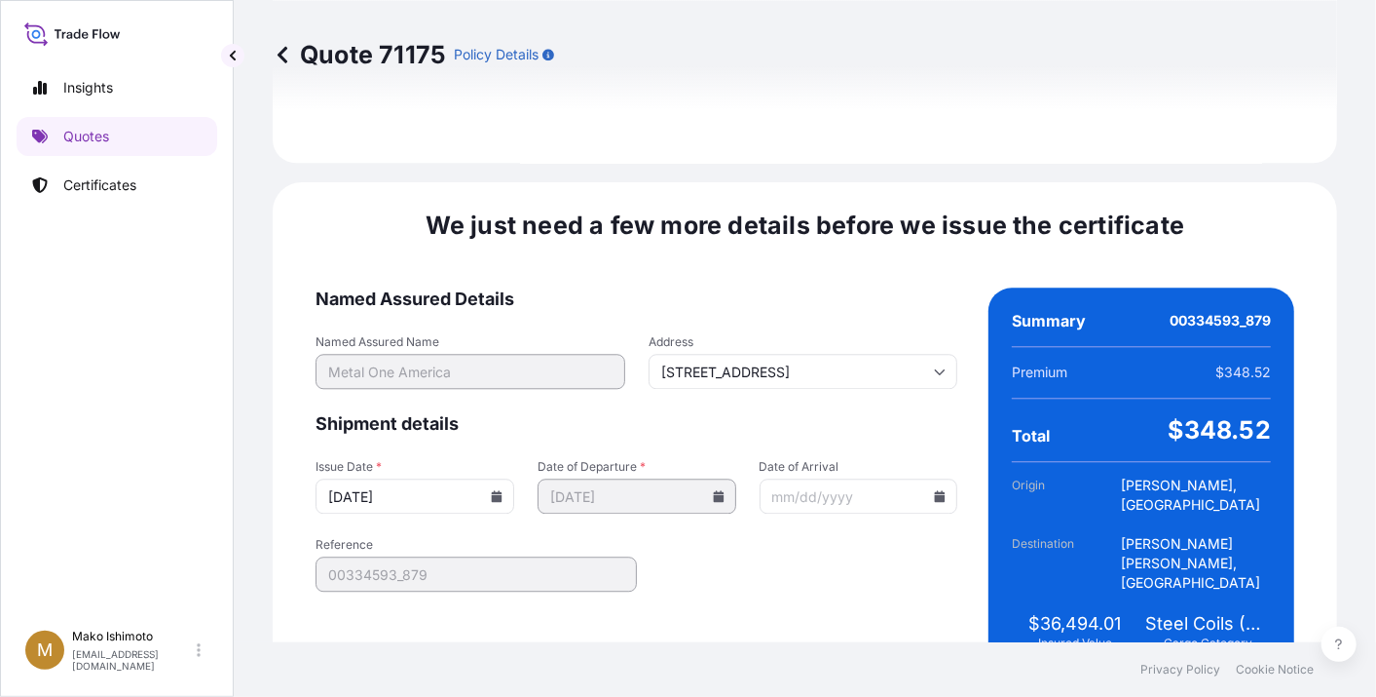
click at [499, 478] on input "09/22/2025" at bounding box center [415, 495] width 199 height 35
click at [505, 478] on input "09/22/2025" at bounding box center [415, 495] width 199 height 35
click at [494, 490] on icon at bounding box center [497, 496] width 11 height 12
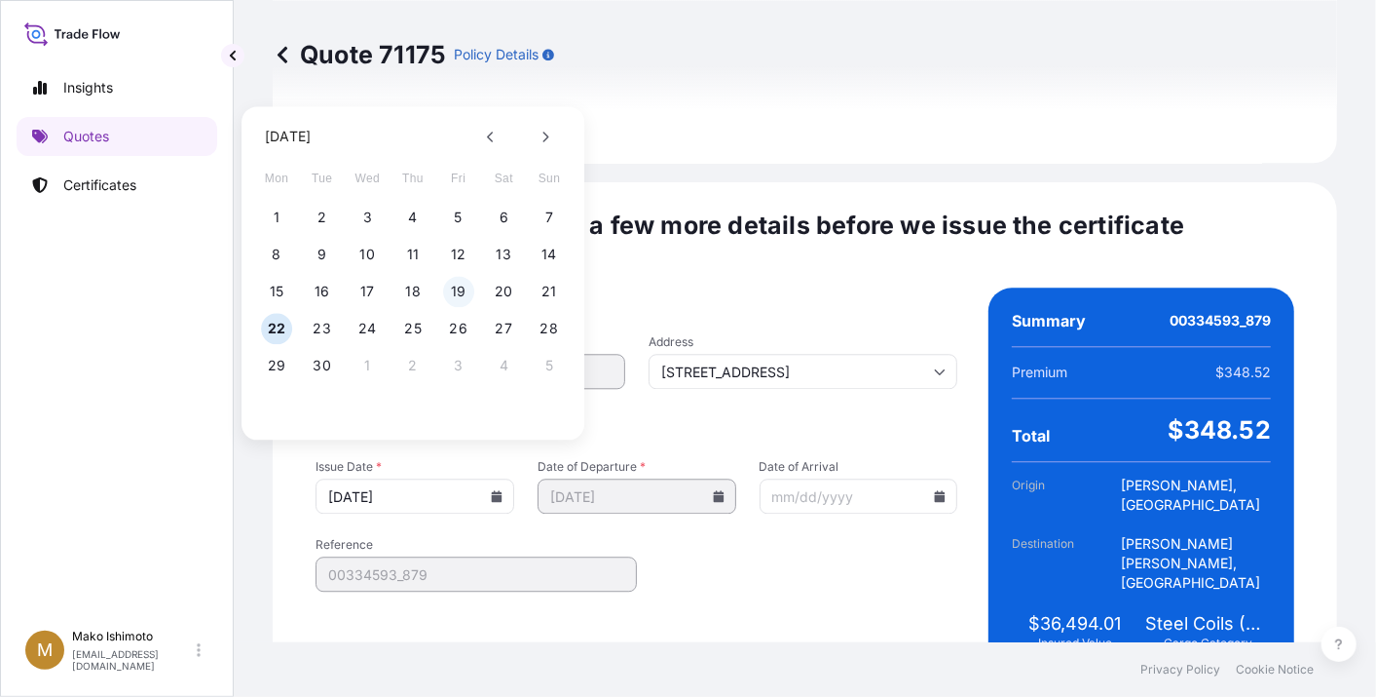
click at [470, 289] on button "19" at bounding box center [458, 291] width 31 height 31
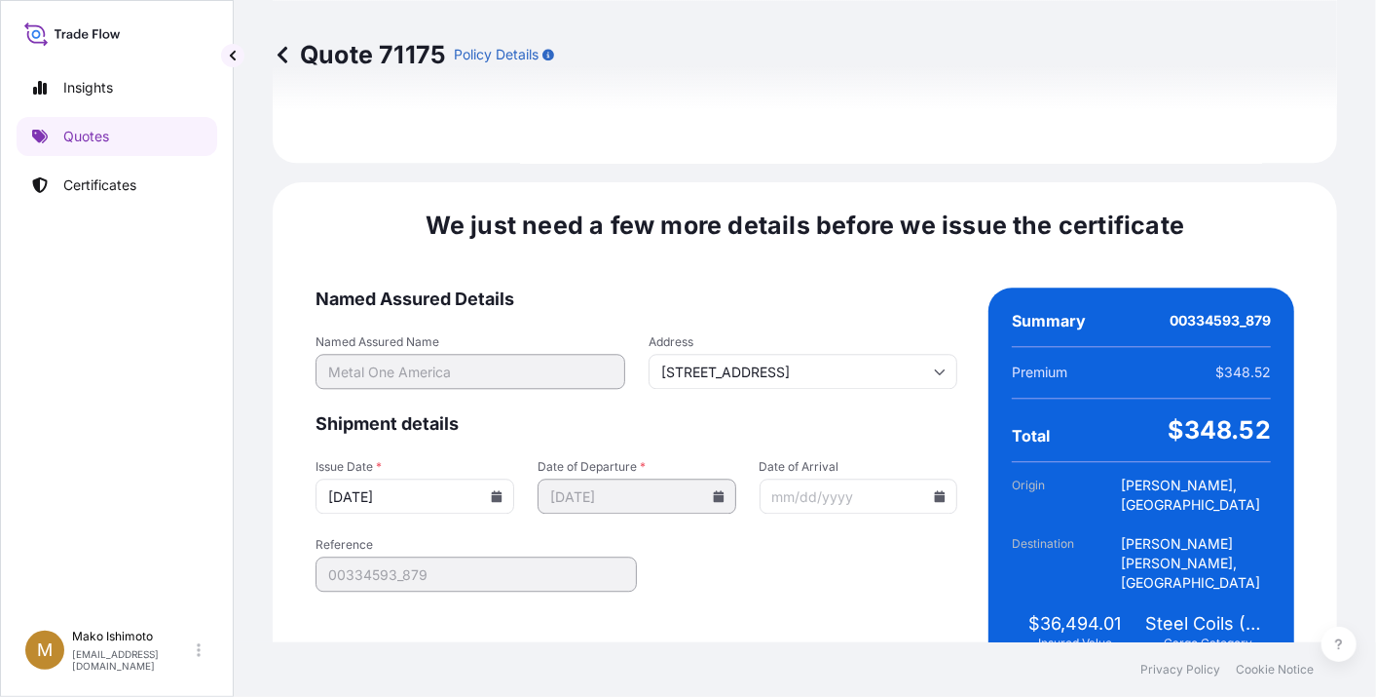
type input "09/19/2025"
click at [698, 571] on form "Named Assured Details Named Assured Name Metal One America Address 6250 N. Rive…" at bounding box center [637, 480] width 642 height 387
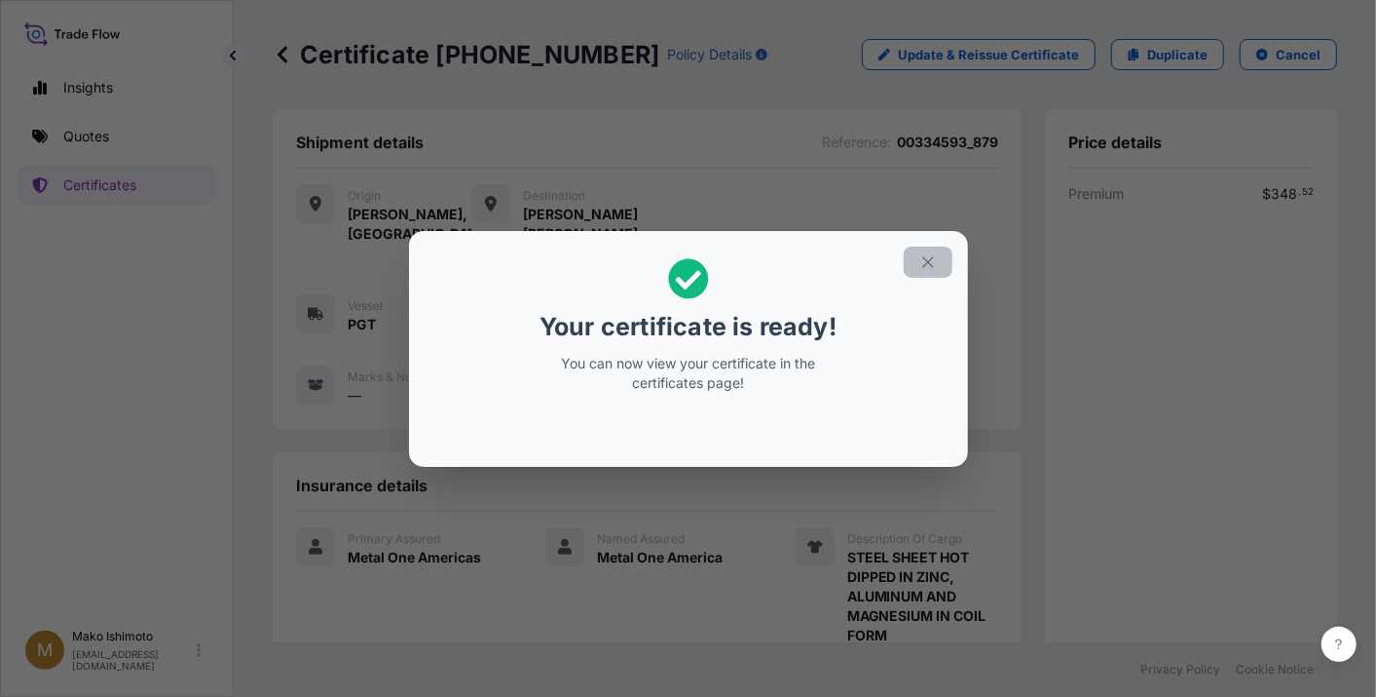
click at [910, 267] on button "button" at bounding box center [928, 261] width 49 height 31
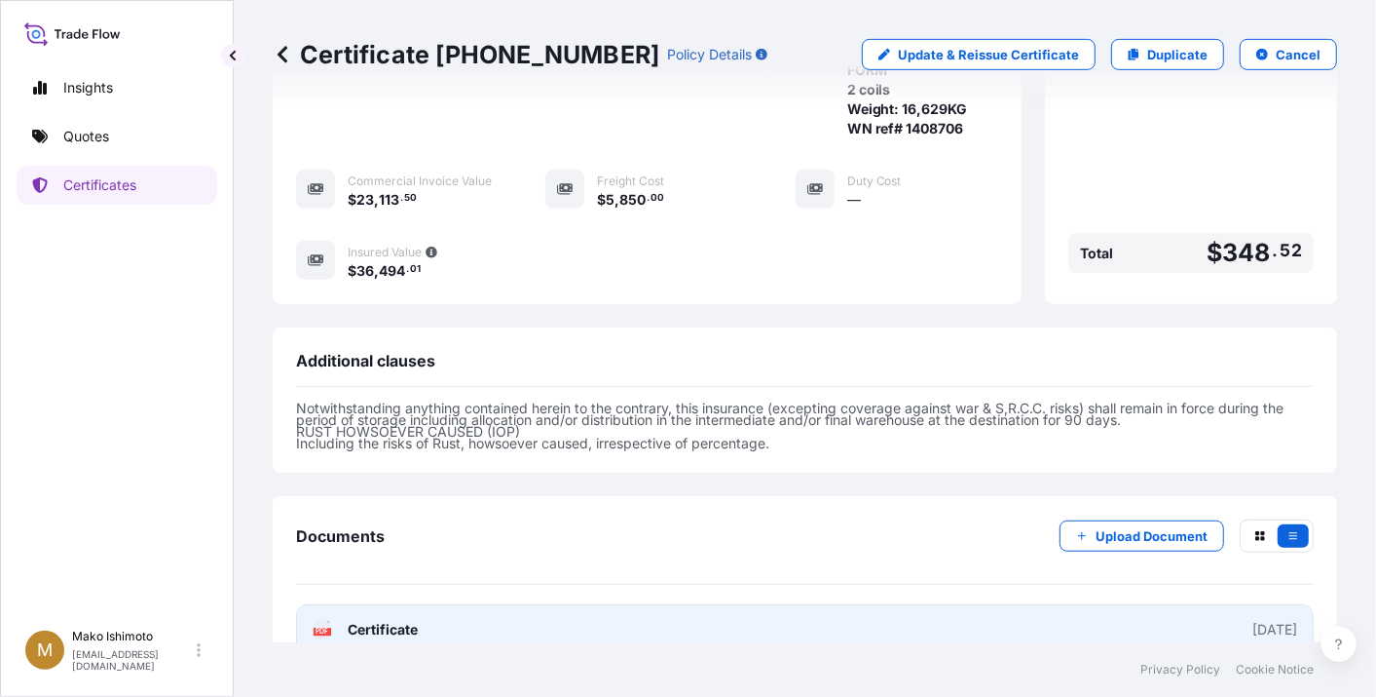
scroll to position [578, 0]
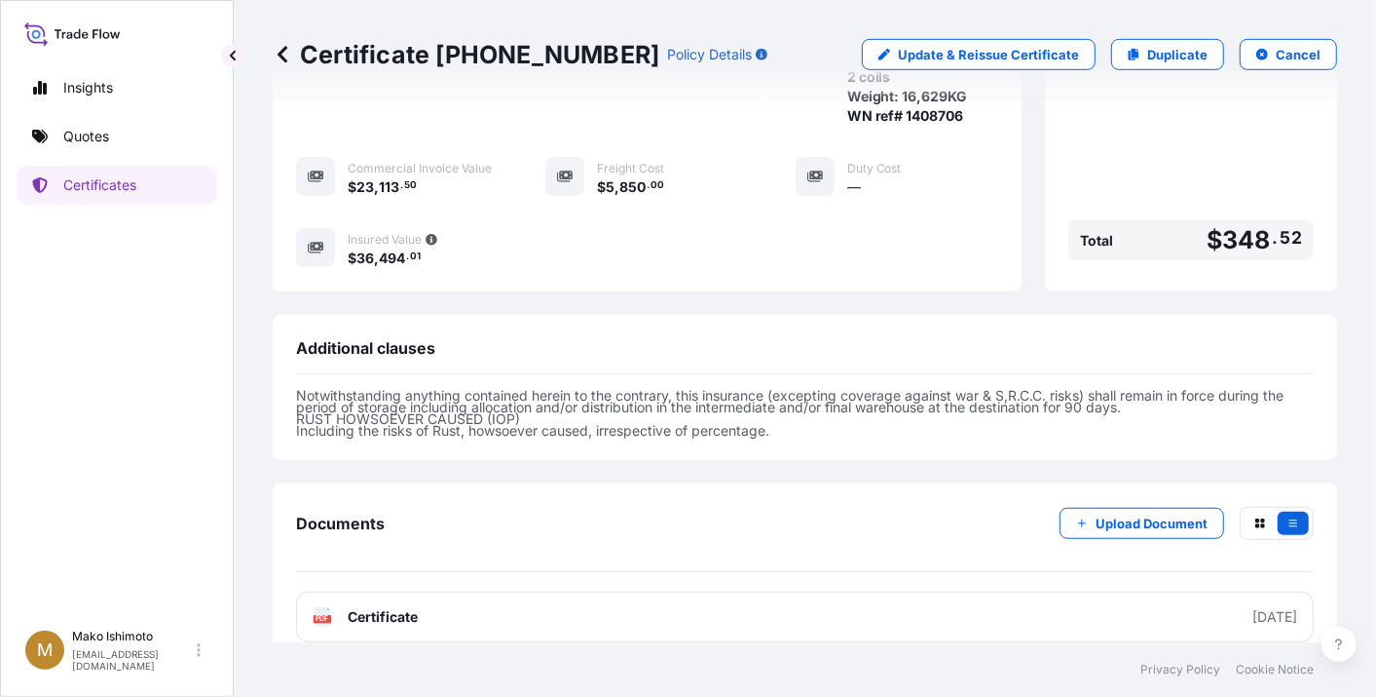
click at [960, 561] on div "Documents Upload Document PDF Certificate 2025-09-19" at bounding box center [805, 574] width 1018 height 135
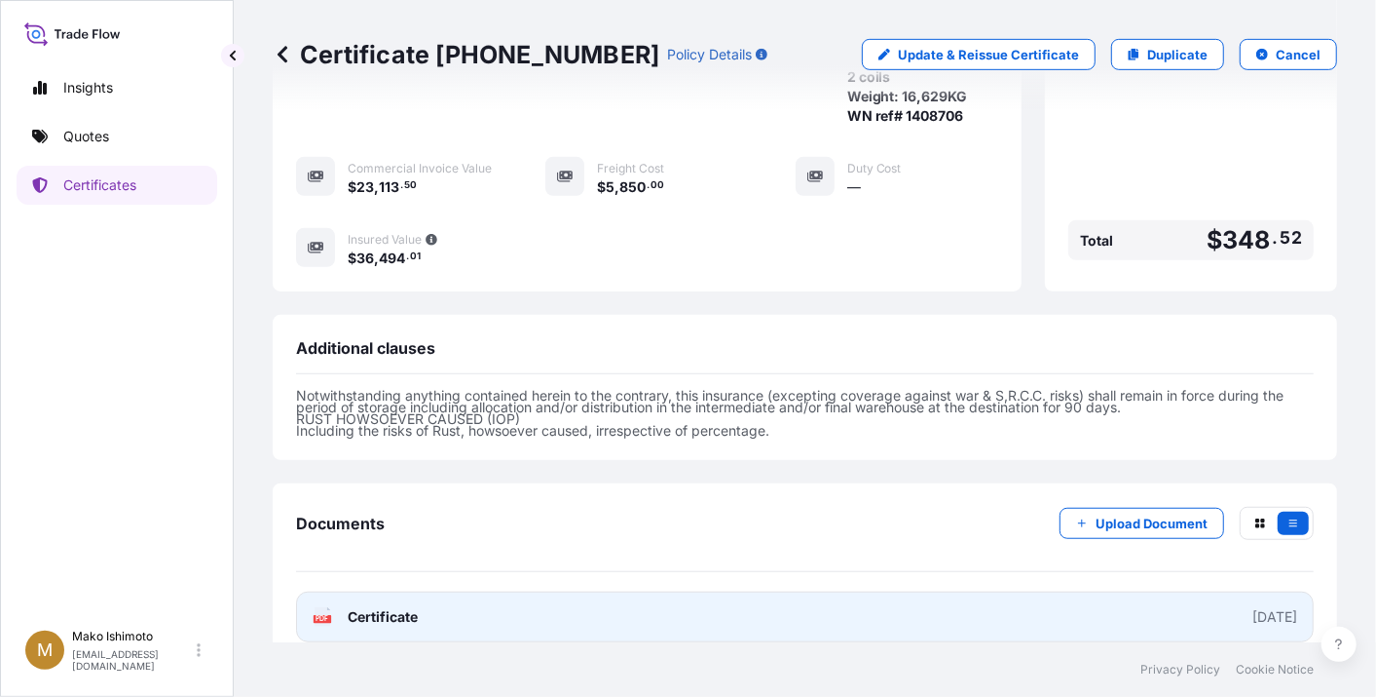
click at [953, 591] on link "PDF Certificate 2025-09-19" at bounding box center [805, 616] width 1018 height 51
